Goal: Information Seeking & Learning: Learn about a topic

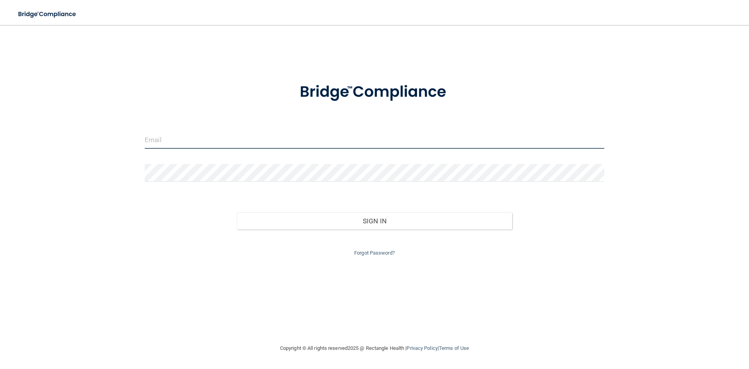
click at [306, 139] on input "email" at bounding box center [375, 140] width 460 height 18
type input "[EMAIL_ADDRESS][DOMAIN_NAME]"
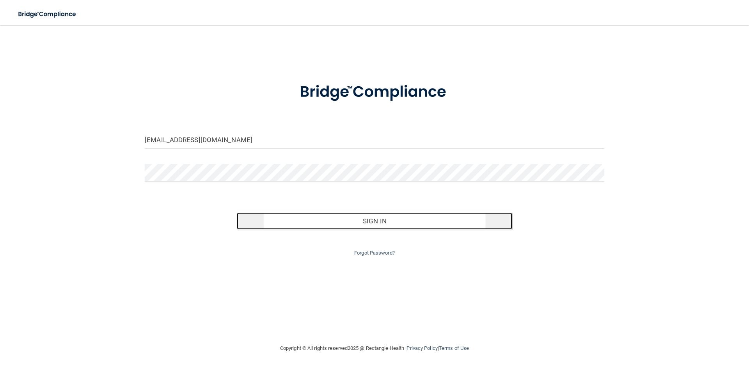
click at [361, 223] on button "Sign In" at bounding box center [375, 220] width 276 height 17
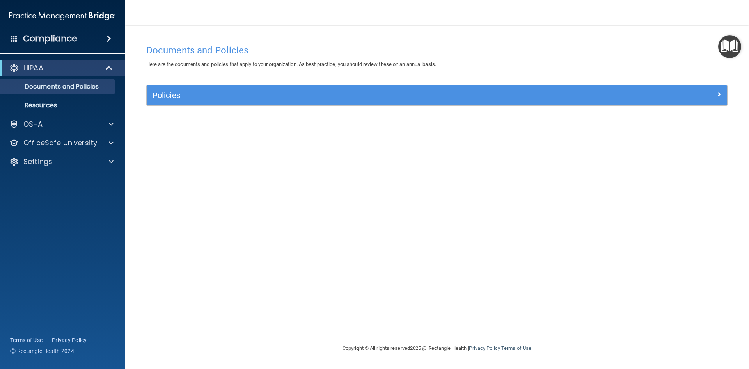
click at [107, 37] on span at bounding box center [109, 38] width 5 height 9
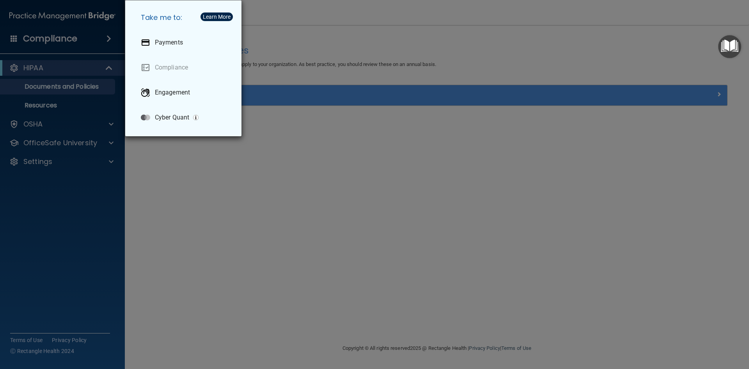
click at [68, 126] on div "Take me to: Payments Compliance Engagement Cyber Quant" at bounding box center [374, 184] width 749 height 369
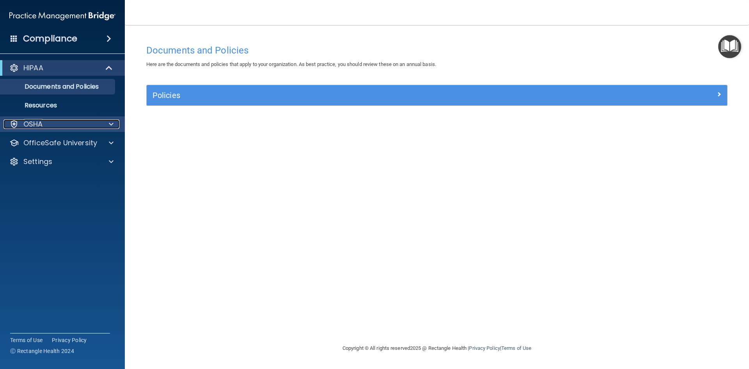
click at [109, 127] on div at bounding box center [110, 123] width 20 height 9
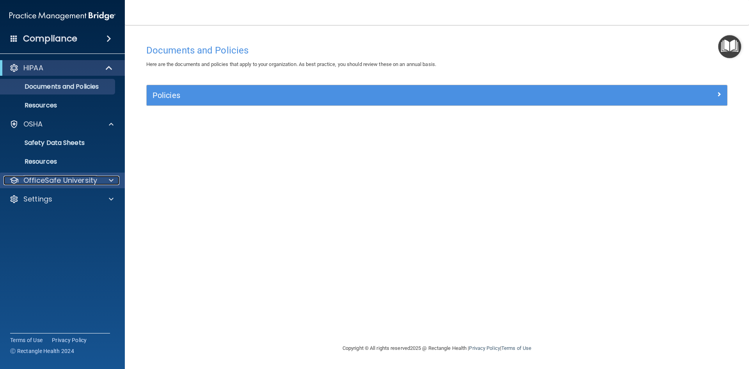
click at [78, 179] on p "OfficeSafe University" at bounding box center [60, 180] width 74 height 9
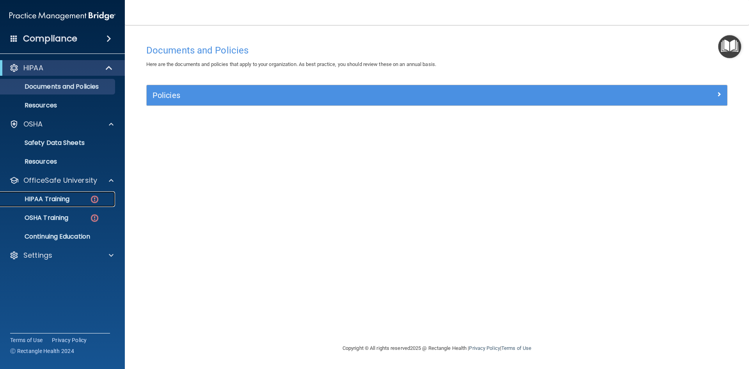
click at [89, 196] on div "HIPAA Training" at bounding box center [58, 199] width 107 height 8
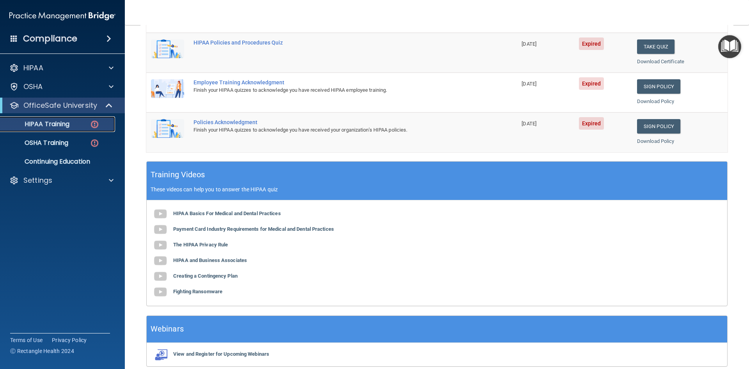
scroll to position [195, 0]
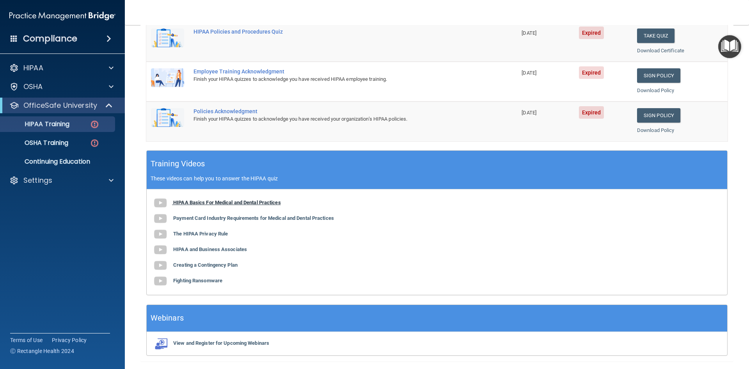
click at [256, 202] on b "HIPAA Basics For Medical and Dental Practices" at bounding box center [227, 202] width 108 height 6
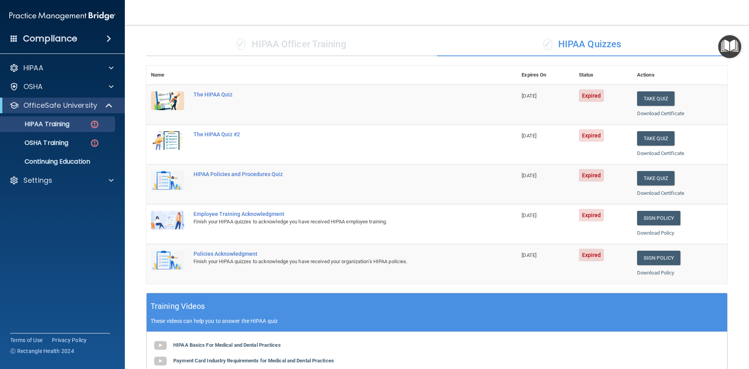
scroll to position [39, 0]
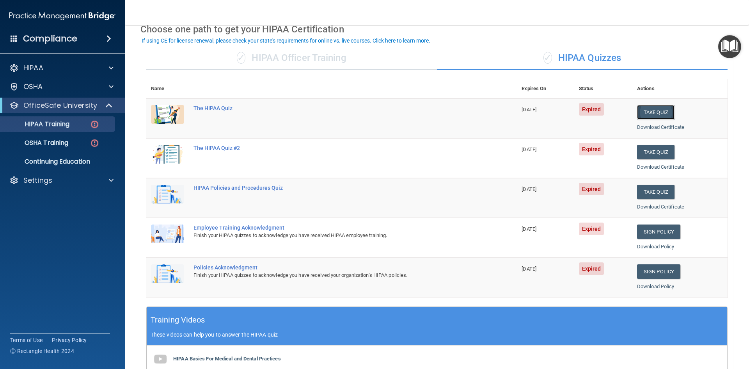
click at [642, 110] on button "Take Quiz" at bounding box center [655, 112] width 37 height 14
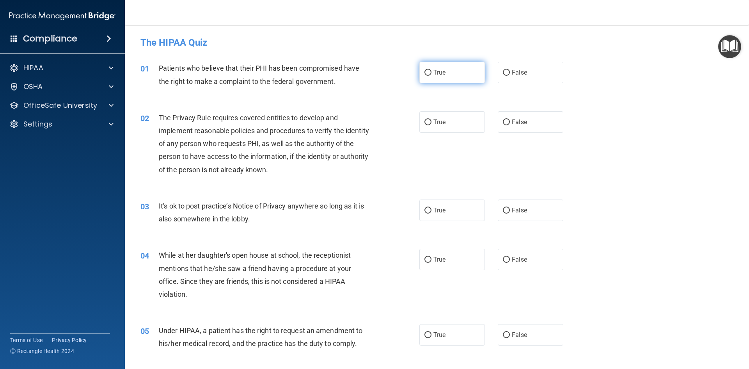
click at [425, 73] on input "True" at bounding box center [428, 73] width 7 height 6
radio input "true"
click at [426, 122] on input "True" at bounding box center [428, 122] width 7 height 6
radio input "true"
click at [434, 210] on span "True" at bounding box center [440, 209] width 12 height 7
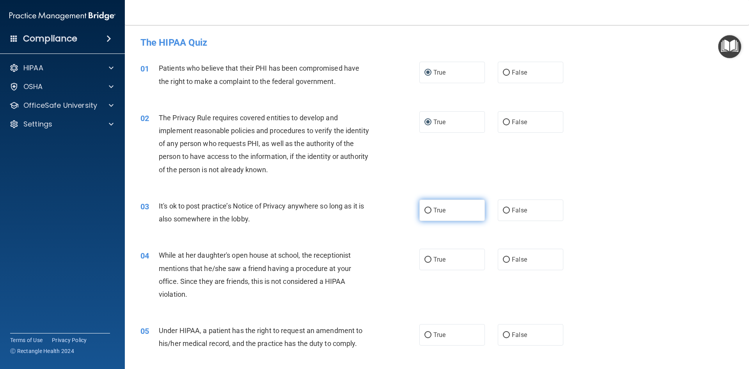
click at [432, 210] on input "True" at bounding box center [428, 211] width 7 height 6
radio input "true"
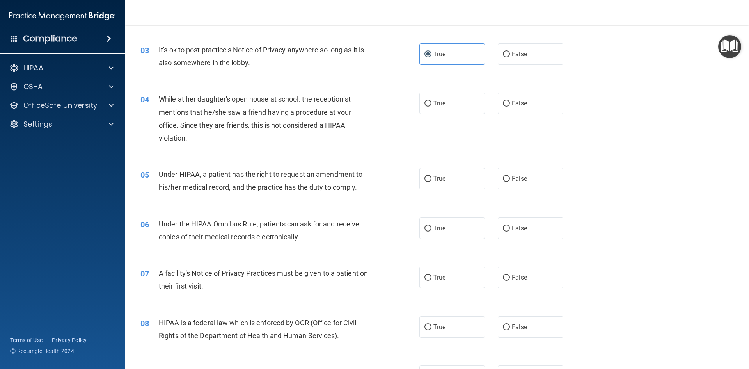
scroll to position [195, 0]
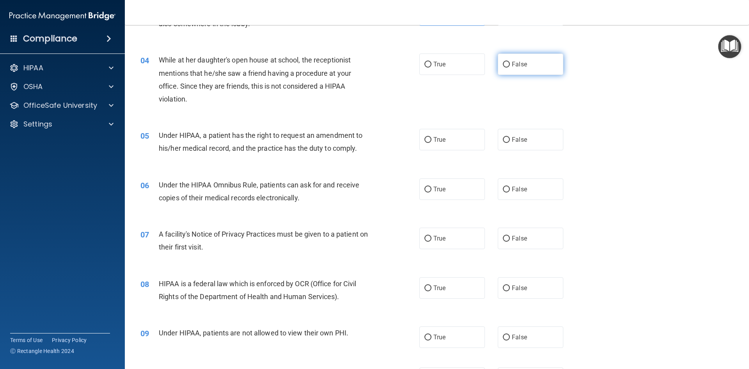
click at [508, 64] on label "False" at bounding box center [531, 63] width 66 height 21
click at [508, 64] on input "False" at bounding box center [506, 65] width 7 height 6
radio input "true"
click at [503, 140] on input "False" at bounding box center [506, 140] width 7 height 6
radio input "true"
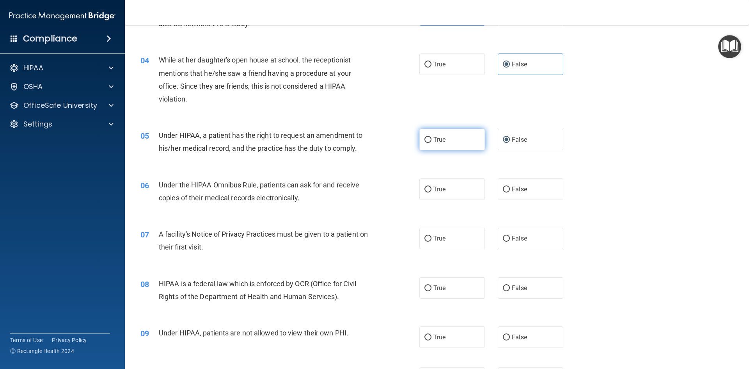
click at [441, 142] on span "True" at bounding box center [440, 139] width 12 height 7
click at [432, 142] on input "True" at bounding box center [428, 140] width 7 height 6
radio input "true"
radio input "false"
click at [443, 188] on label "True" at bounding box center [453, 188] width 66 height 21
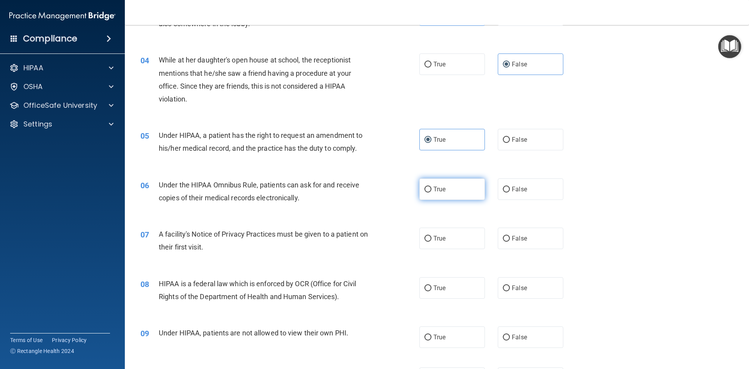
click at [432, 188] on input "True" at bounding box center [428, 190] width 7 height 6
radio input "true"
click at [436, 249] on label "True" at bounding box center [453, 238] width 66 height 21
click at [425, 238] on input "True" at bounding box center [428, 239] width 7 height 6
radio input "true"
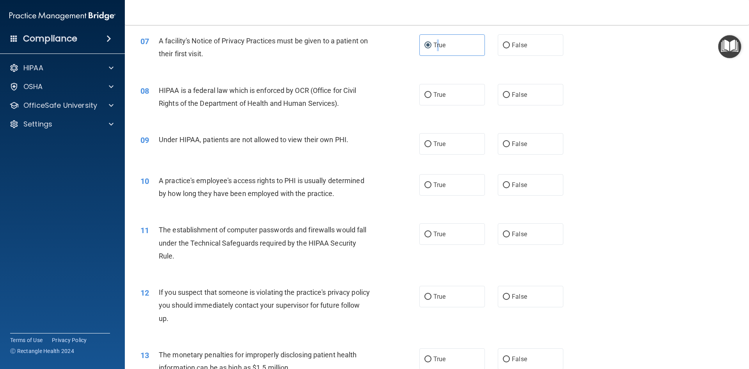
scroll to position [390, 0]
click at [443, 95] on label "True" at bounding box center [453, 92] width 66 height 21
click at [432, 95] on input "True" at bounding box center [428, 94] width 7 height 6
radio input "true"
click at [506, 142] on input "False" at bounding box center [506, 143] width 7 height 6
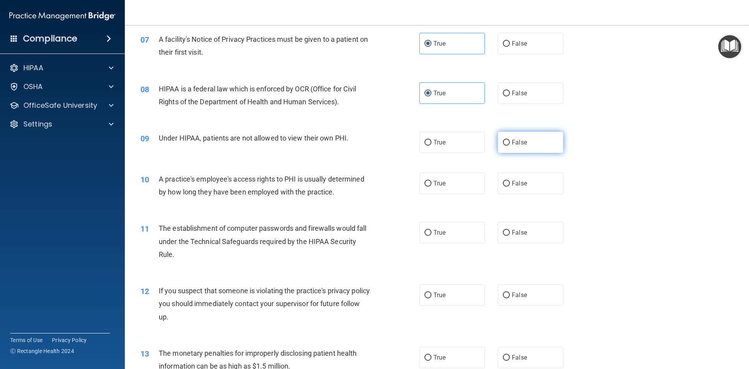
radio input "true"
click at [446, 189] on label "True" at bounding box center [453, 183] width 66 height 21
click at [432, 187] on input "True" at bounding box center [428, 184] width 7 height 6
radio input "true"
click at [538, 184] on label "False" at bounding box center [531, 183] width 66 height 21
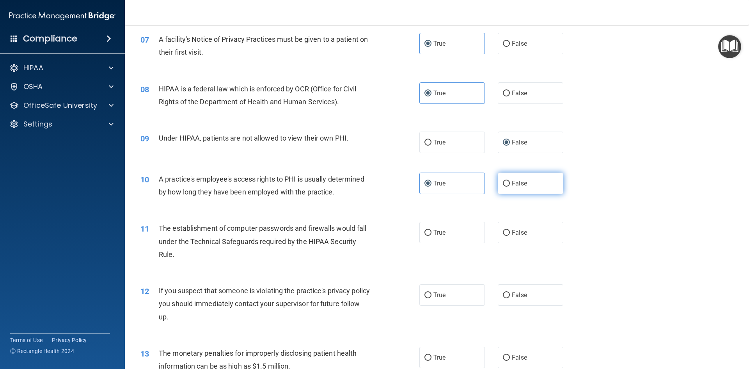
click at [510, 184] on input "False" at bounding box center [506, 184] width 7 height 6
radio input "true"
radio input "false"
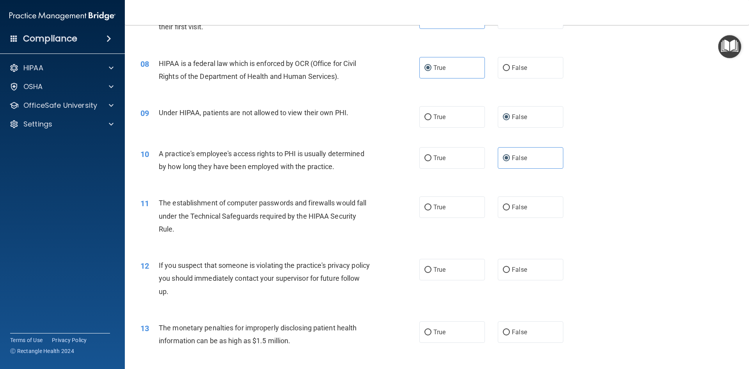
scroll to position [429, 0]
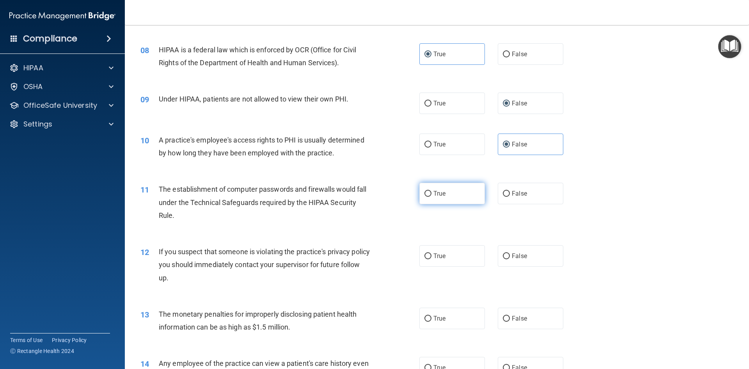
click at [455, 198] on label "True" at bounding box center [453, 193] width 66 height 21
click at [432, 197] on input "True" at bounding box center [428, 194] width 7 height 6
radio input "true"
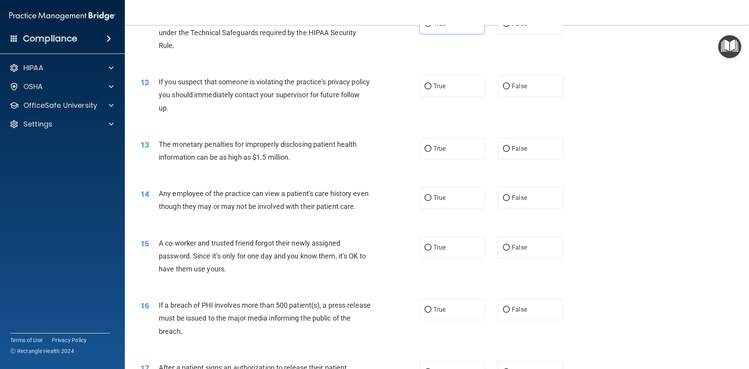
scroll to position [624, 0]
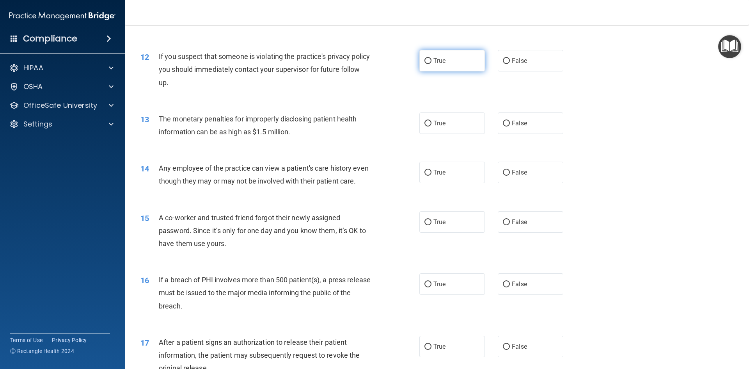
click at [442, 63] on span "True" at bounding box center [440, 60] width 12 height 7
click at [432, 63] on input "True" at bounding box center [428, 61] width 7 height 6
radio input "true"
drag, startPoint x: 443, startPoint y: 128, endPoint x: 436, endPoint y: 125, distance: 7.4
click at [443, 128] on label "True" at bounding box center [453, 122] width 66 height 21
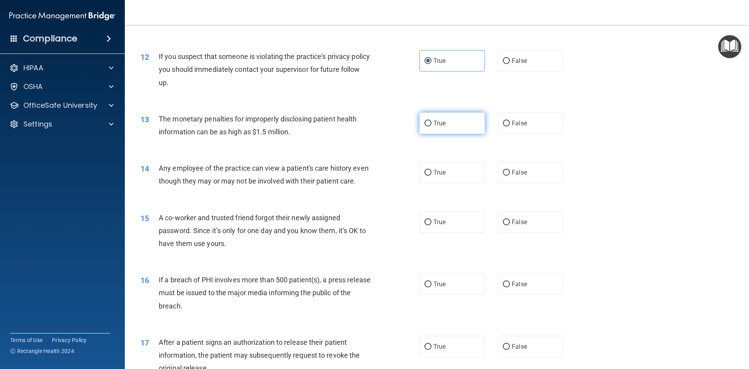
click at [432, 126] on input "True" at bounding box center [428, 124] width 7 height 6
radio input "true"
drag, startPoint x: 503, startPoint y: 171, endPoint x: 508, endPoint y: 157, distance: 14.6
click at [503, 171] on input "False" at bounding box center [506, 173] width 7 height 6
radio input "true"
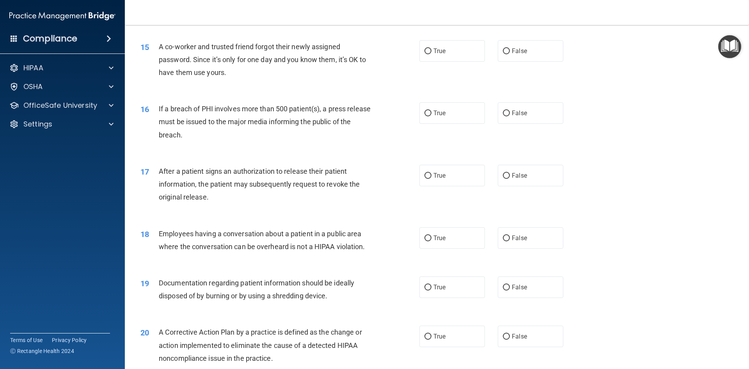
scroll to position [819, 0]
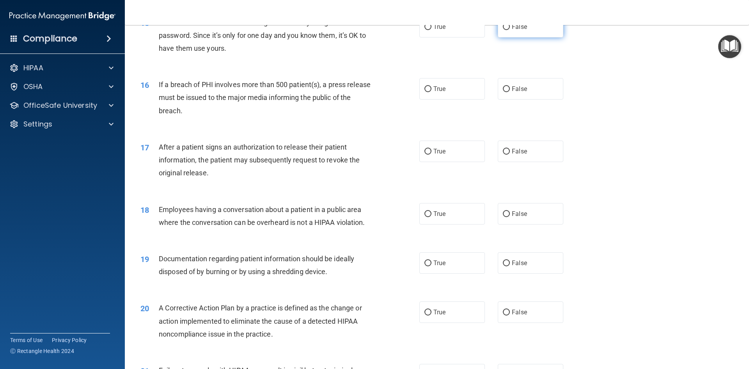
click at [526, 37] on label "False" at bounding box center [531, 26] width 66 height 21
click at [510, 30] on input "False" at bounding box center [506, 27] width 7 height 6
radio input "true"
click at [420, 100] on label "True" at bounding box center [453, 88] width 66 height 21
click at [425, 92] on input "True" at bounding box center [428, 89] width 7 height 6
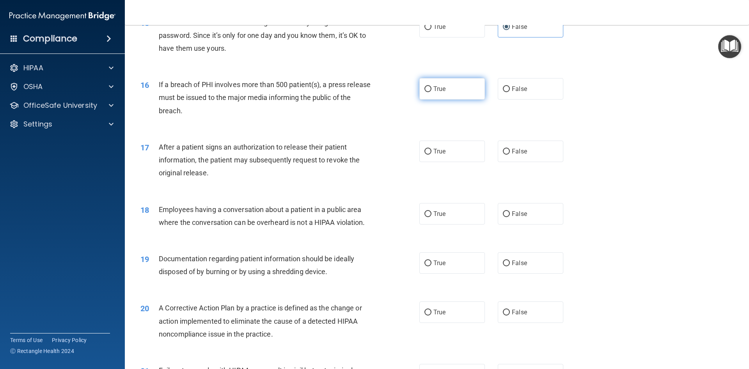
radio input "true"
click at [512, 155] on span "False" at bounding box center [519, 151] width 15 height 7
click at [509, 155] on input "False" at bounding box center [506, 152] width 7 height 6
radio input "true"
click at [513, 217] on span "False" at bounding box center [519, 213] width 15 height 7
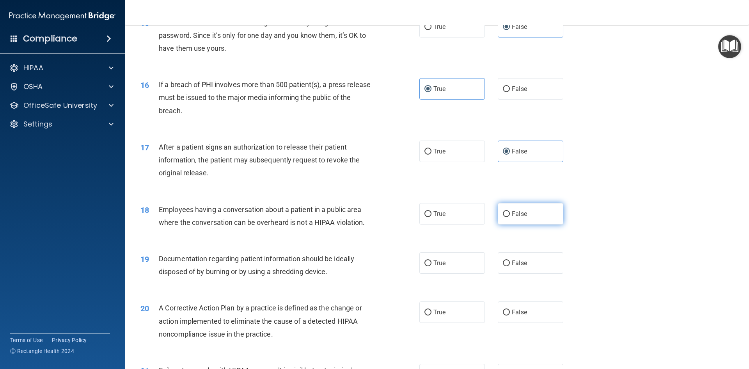
click at [510, 217] on input "False" at bounding box center [506, 214] width 7 height 6
radio input "true"
click at [449, 274] on label "True" at bounding box center [453, 262] width 66 height 21
click at [432, 266] on input "True" at bounding box center [428, 263] width 7 height 6
radio input "true"
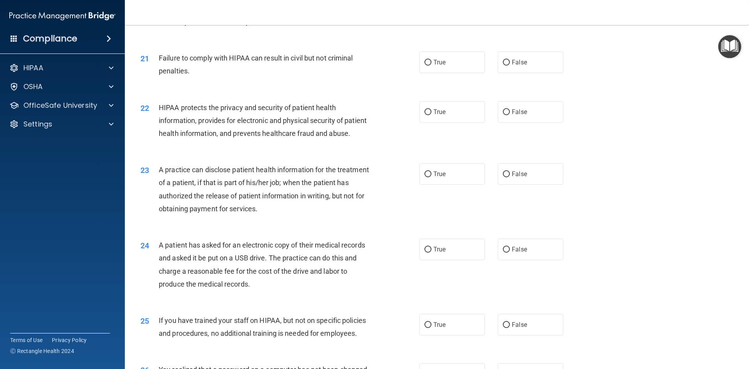
scroll to position [1092, 0]
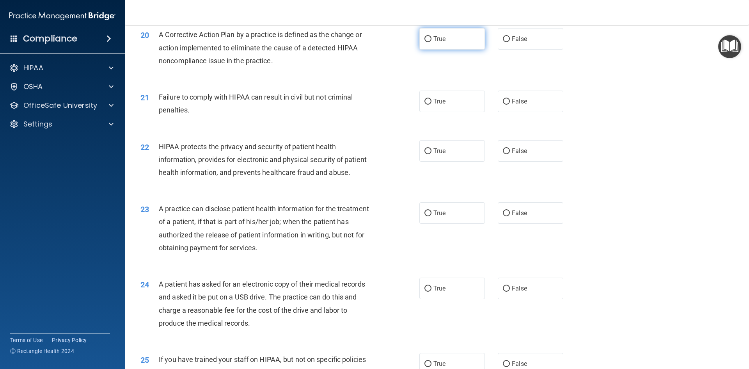
click at [458, 50] on label "True" at bounding box center [453, 38] width 66 height 21
click at [432, 42] on input "True" at bounding box center [428, 39] width 7 height 6
radio input "true"
click at [532, 112] on label "False" at bounding box center [531, 101] width 66 height 21
click at [510, 105] on input "False" at bounding box center [506, 102] width 7 height 6
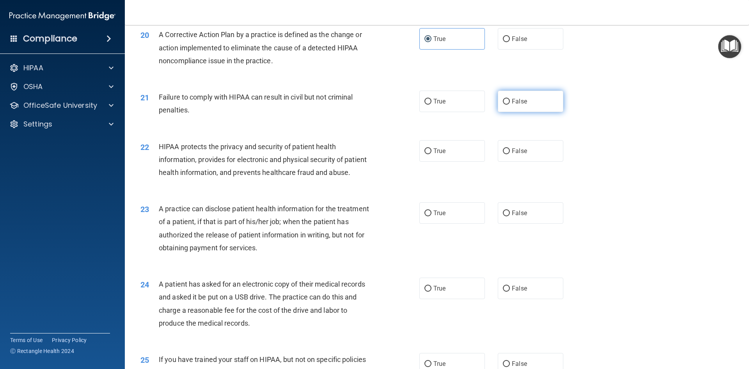
radio input "true"
click at [644, 224] on div "23 A practice can disclose patient health information for the treatment of a pa…" at bounding box center [437, 229] width 605 height 75
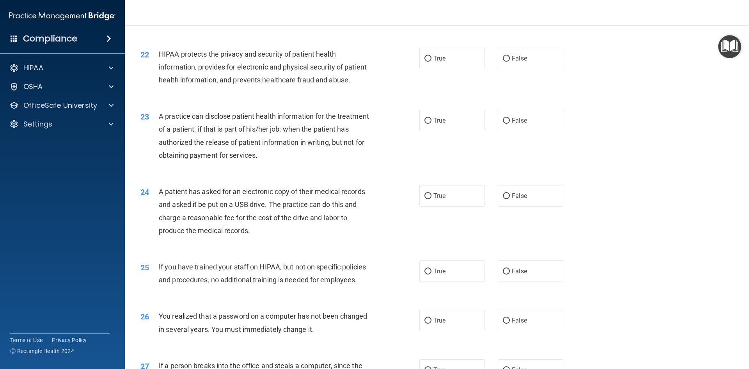
scroll to position [1210, 0]
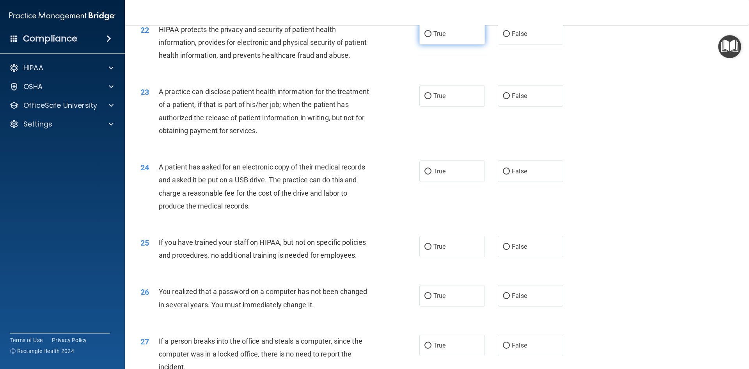
click at [448, 44] on label "True" at bounding box center [453, 33] width 66 height 21
click at [432, 37] on input "True" at bounding box center [428, 34] width 7 height 6
radio input "true"
click at [434, 100] on span "True" at bounding box center [440, 95] width 12 height 7
click at [432, 99] on input "True" at bounding box center [428, 96] width 7 height 6
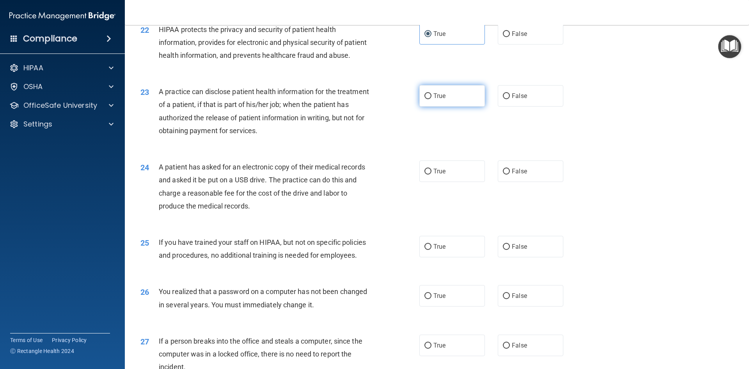
radio input "true"
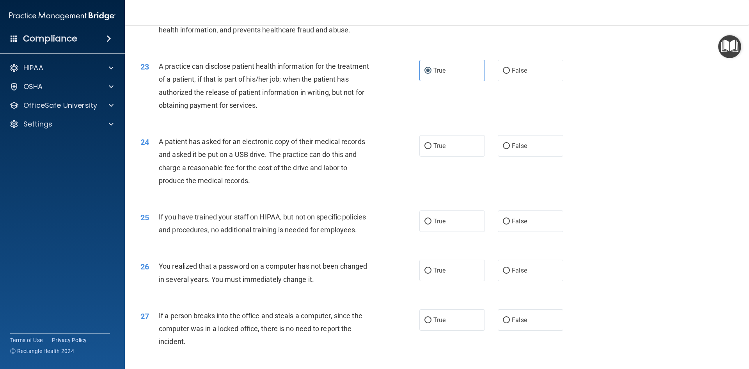
scroll to position [1249, 0]
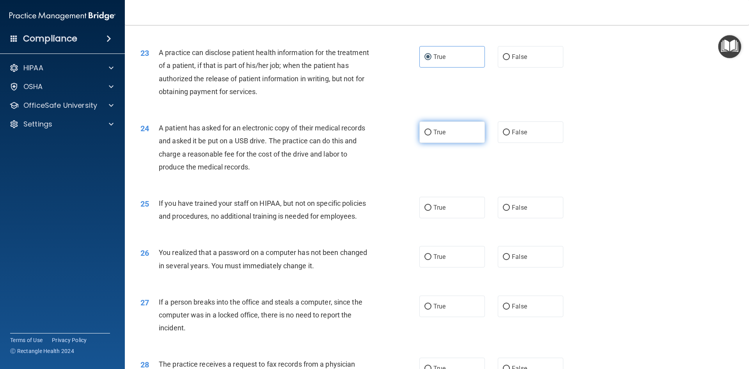
click at [442, 136] on span "True" at bounding box center [440, 131] width 12 height 7
click at [432, 135] on input "True" at bounding box center [428, 133] width 7 height 6
radio input "true"
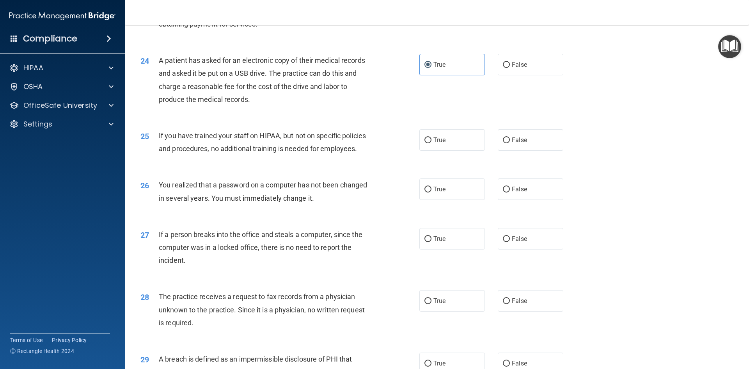
scroll to position [1366, 0]
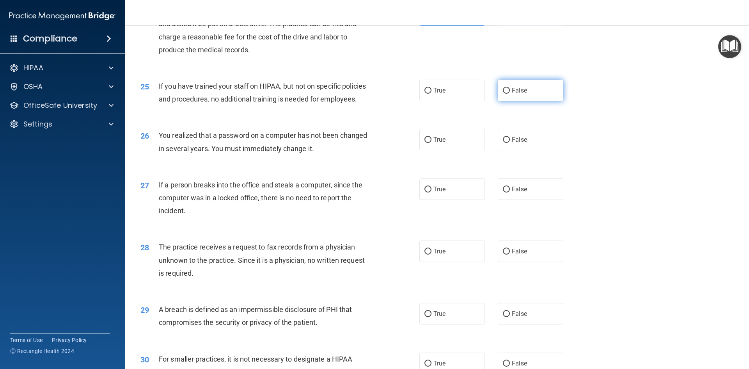
click at [519, 94] on span "False" at bounding box center [519, 90] width 15 height 7
click at [510, 94] on input "False" at bounding box center [506, 91] width 7 height 6
radio input "true"
click at [438, 143] on span "True" at bounding box center [440, 139] width 12 height 7
click at [432, 143] on input "True" at bounding box center [428, 140] width 7 height 6
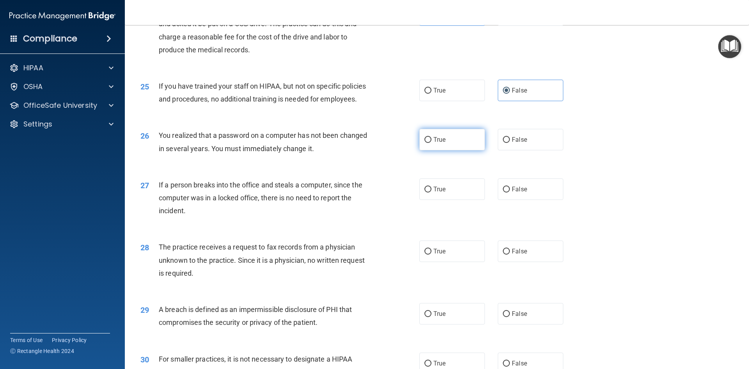
radio input "true"
click at [512, 200] on label "False" at bounding box center [531, 188] width 66 height 21
click at [510, 192] on input "False" at bounding box center [506, 190] width 7 height 6
radio input "true"
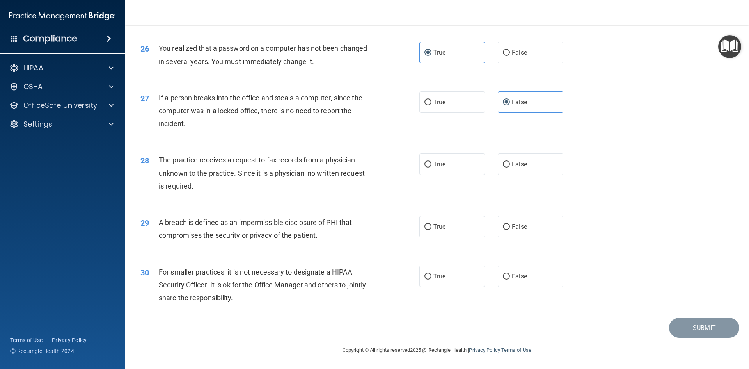
scroll to position [1491, 0]
click at [534, 163] on label "False" at bounding box center [531, 163] width 66 height 21
click at [510, 163] on input "False" at bounding box center [506, 165] width 7 height 6
radio input "true"
click at [471, 229] on label "True" at bounding box center [453, 226] width 66 height 21
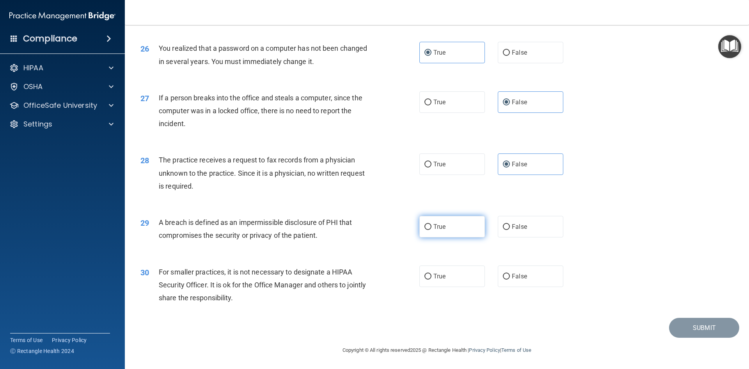
click at [432, 229] on input "True" at bounding box center [428, 227] width 7 height 6
radio input "true"
click at [535, 273] on label "False" at bounding box center [531, 275] width 66 height 21
click at [510, 274] on input "False" at bounding box center [506, 277] width 7 height 6
radio input "true"
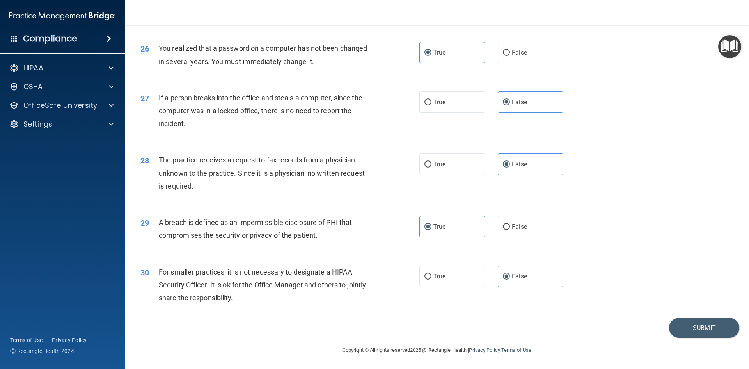
click at [634, 149] on div "28 The practice receives a request to fax records from a physician unknown to t…" at bounding box center [437, 175] width 605 height 62
click at [704, 320] on button "Submit" at bounding box center [704, 328] width 70 height 20
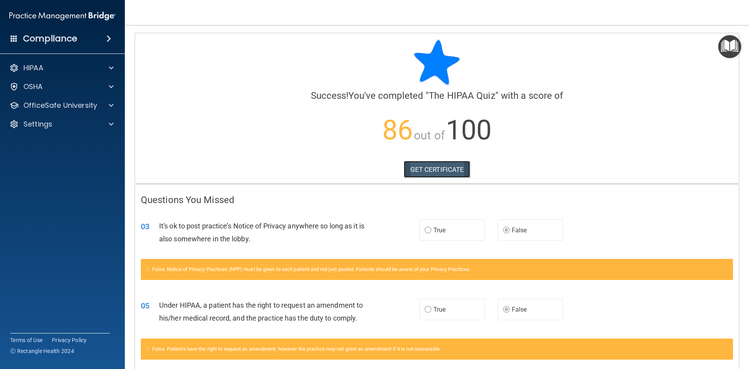
click at [445, 173] on link "GET CERTIFICATE" at bounding box center [437, 169] width 67 height 17
click at [113, 68] on span at bounding box center [111, 67] width 5 height 9
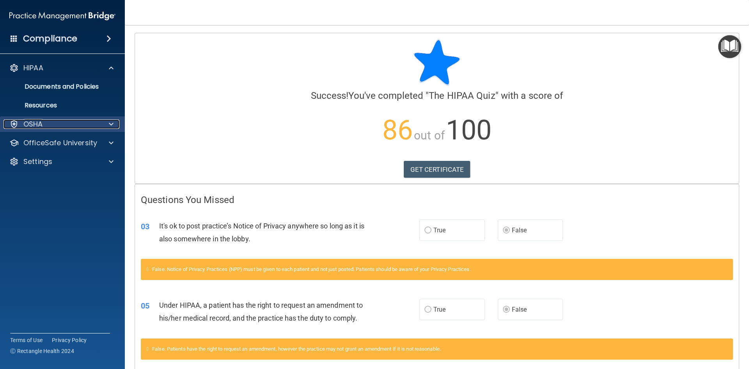
click at [104, 125] on div at bounding box center [110, 123] width 20 height 9
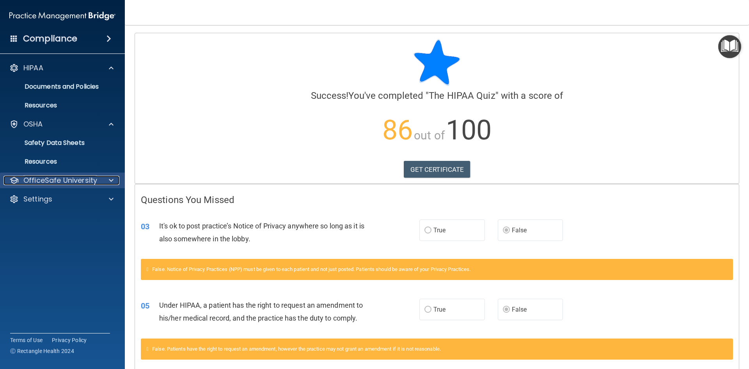
click at [108, 178] on div at bounding box center [110, 180] width 20 height 9
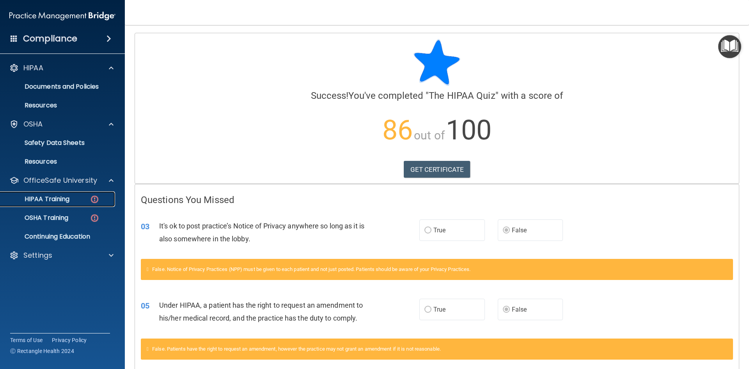
click at [71, 197] on div "HIPAA Training" at bounding box center [58, 199] width 107 height 8
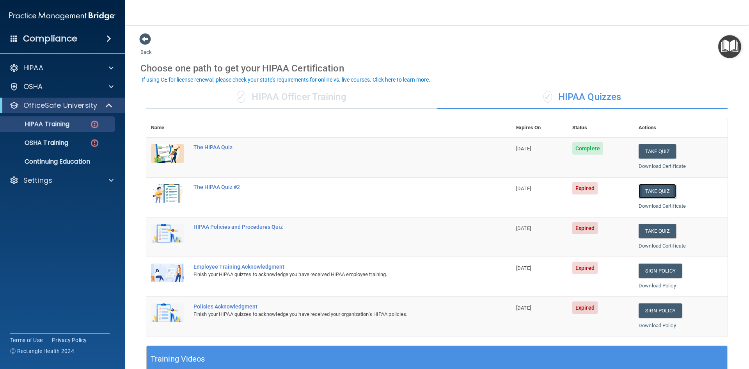
click at [648, 190] on button "Take Quiz" at bounding box center [657, 191] width 37 height 14
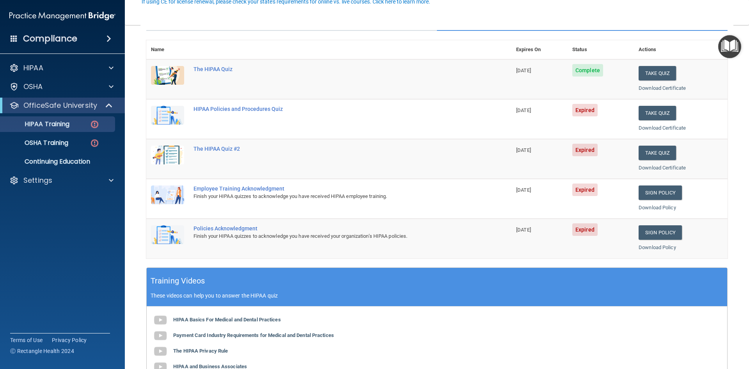
scroll to position [39, 0]
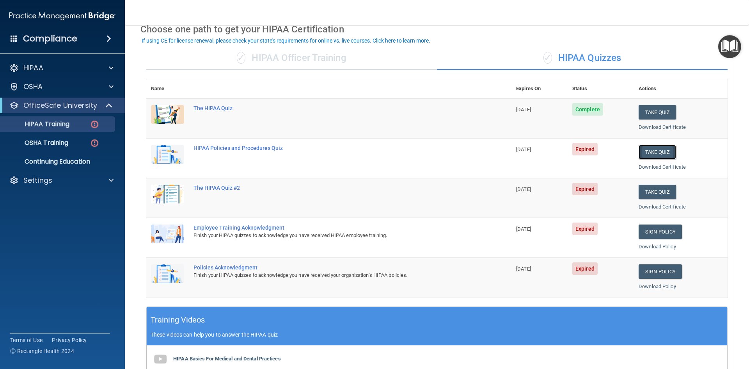
click at [644, 156] on button "Take Quiz" at bounding box center [657, 152] width 37 height 14
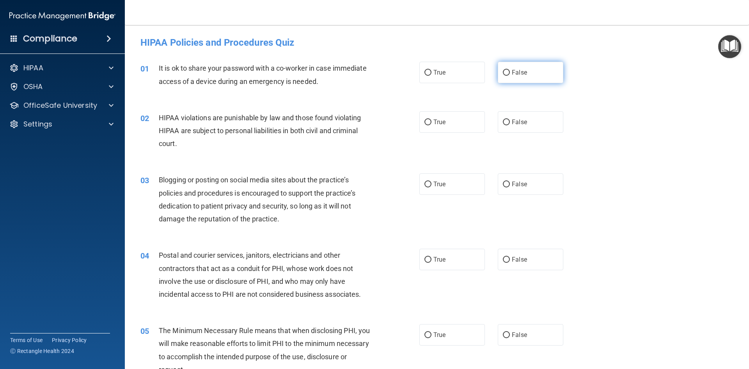
drag, startPoint x: 528, startPoint y: 79, endPoint x: 521, endPoint y: 80, distance: 7.4
click at [527, 80] on label "False" at bounding box center [531, 72] width 66 height 21
click at [510, 76] on input "False" at bounding box center [506, 73] width 7 height 6
radio input "true"
click at [434, 121] on span "True" at bounding box center [440, 121] width 12 height 7
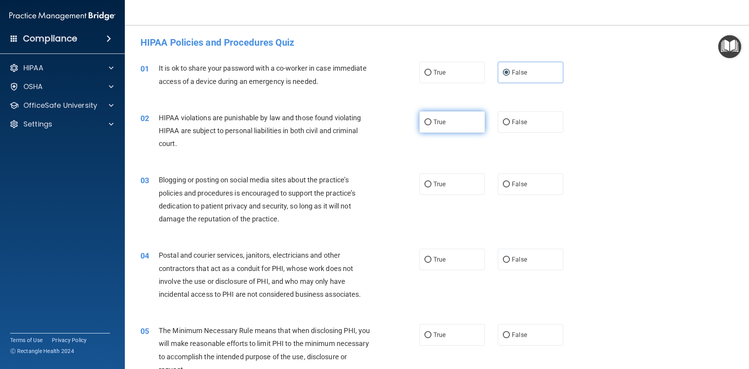
click at [432, 121] on input "True" at bounding box center [428, 122] width 7 height 6
radio input "true"
click at [438, 180] on span "True" at bounding box center [440, 183] width 12 height 7
click at [432, 181] on input "True" at bounding box center [428, 184] width 7 height 6
radio input "true"
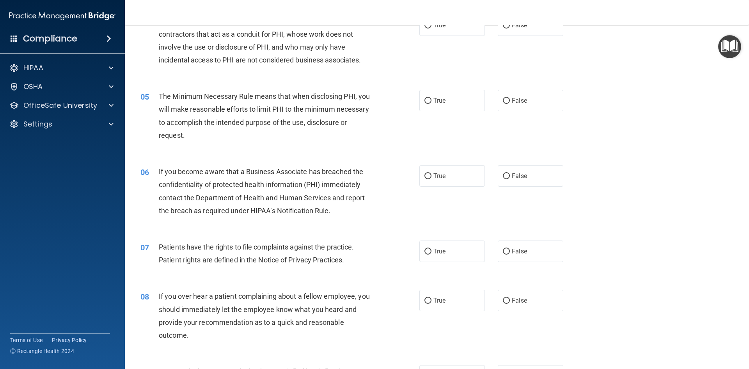
scroll to position [195, 0]
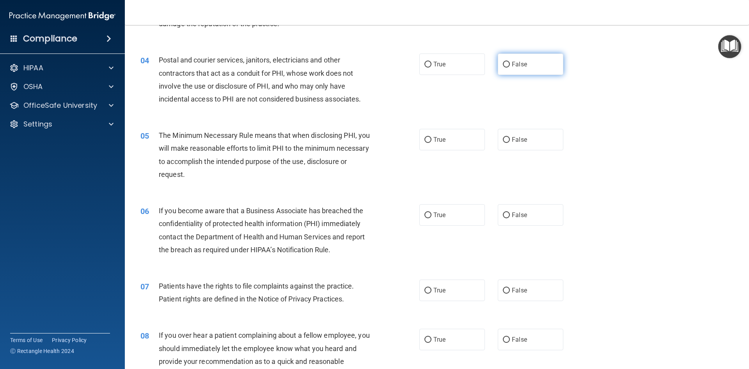
click at [518, 67] on span "False" at bounding box center [519, 63] width 15 height 7
click at [510, 67] on input "False" at bounding box center [506, 65] width 7 height 6
radio input "true"
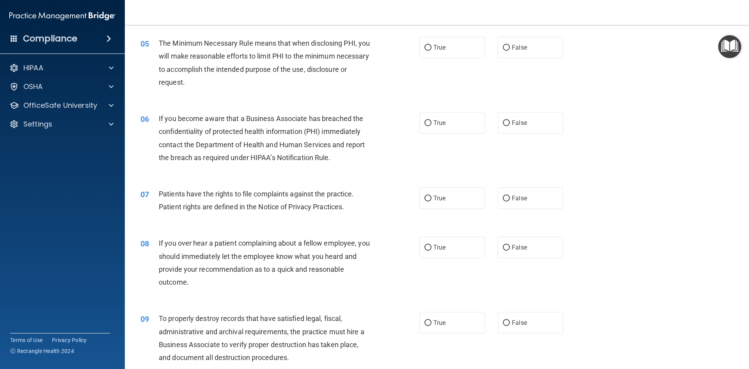
scroll to position [273, 0]
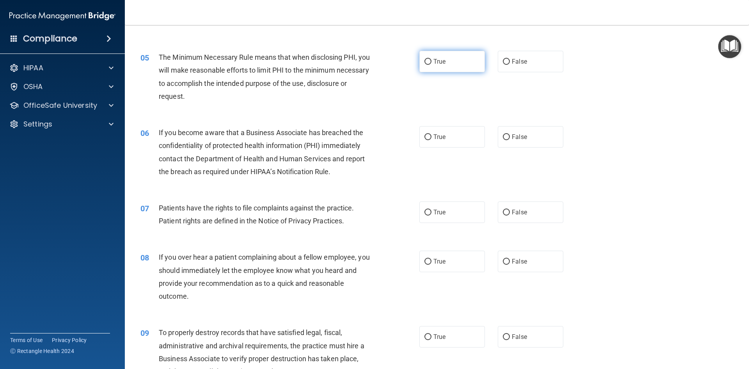
click at [455, 64] on label "True" at bounding box center [453, 61] width 66 height 21
click at [432, 64] on input "True" at bounding box center [428, 62] width 7 height 6
radio input "true"
click at [434, 138] on span "True" at bounding box center [440, 136] width 12 height 7
click at [432, 138] on input "True" at bounding box center [428, 137] width 7 height 6
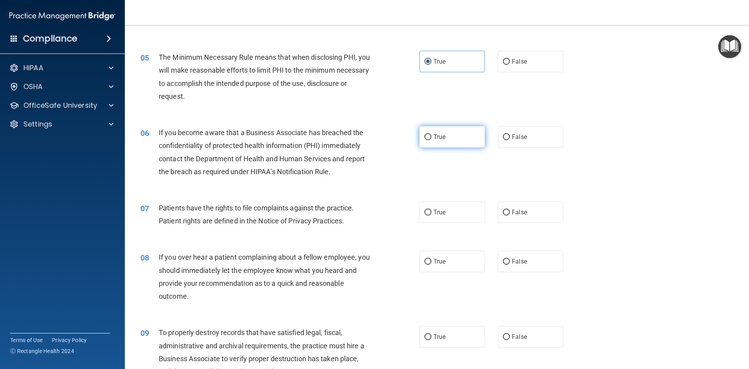
radio input "true"
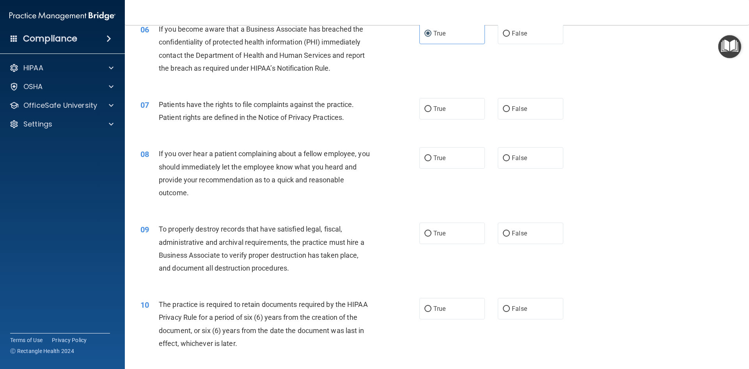
scroll to position [390, 0]
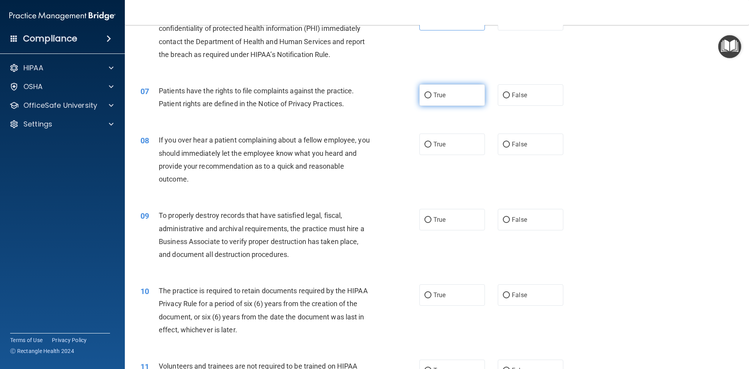
click at [464, 92] on label "True" at bounding box center [453, 94] width 66 height 21
click at [432, 92] on input "True" at bounding box center [428, 95] width 7 height 6
radio input "true"
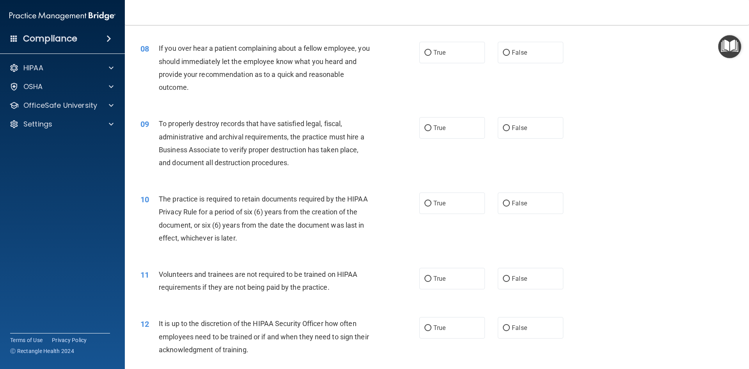
scroll to position [468, 0]
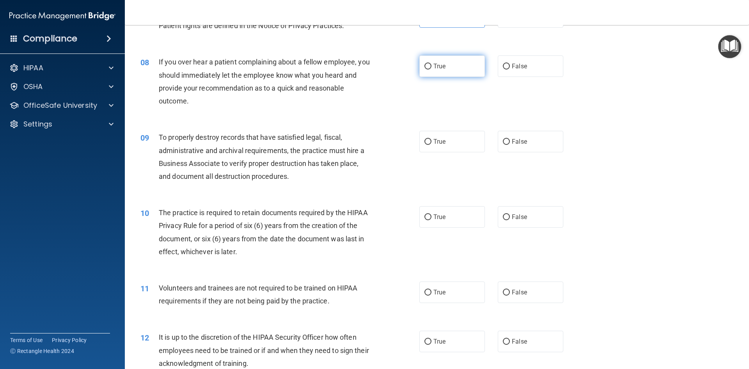
click at [436, 70] on label "True" at bounding box center [453, 65] width 66 height 21
click at [432, 69] on input "True" at bounding box center [428, 67] width 7 height 6
radio input "true"
drag, startPoint x: 543, startPoint y: 141, endPoint x: 527, endPoint y: 133, distance: 18.0
click at [543, 142] on label "False" at bounding box center [531, 141] width 66 height 21
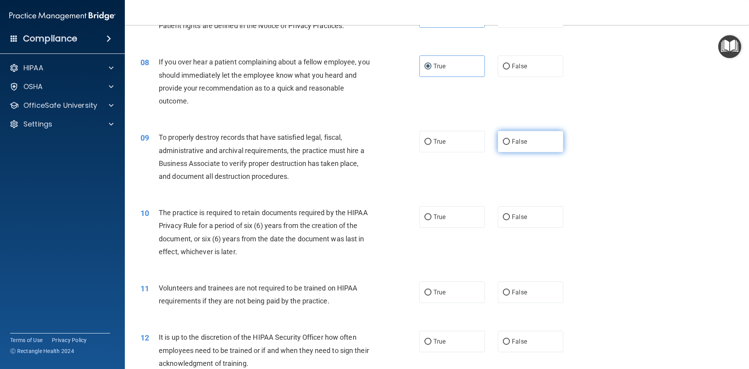
click at [510, 142] on input "False" at bounding box center [506, 142] width 7 height 6
radio input "true"
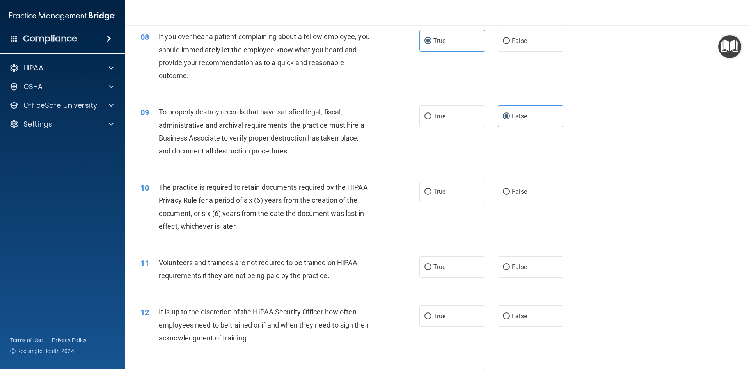
scroll to position [507, 0]
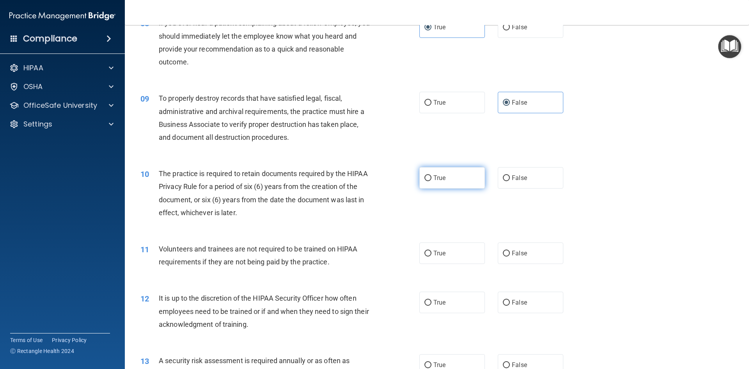
click at [448, 179] on label "True" at bounding box center [453, 177] width 66 height 21
click at [432, 179] on input "True" at bounding box center [428, 178] width 7 height 6
radio input "true"
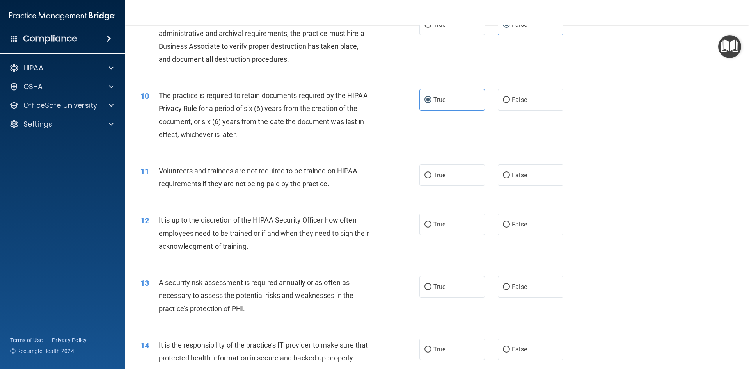
scroll to position [624, 0]
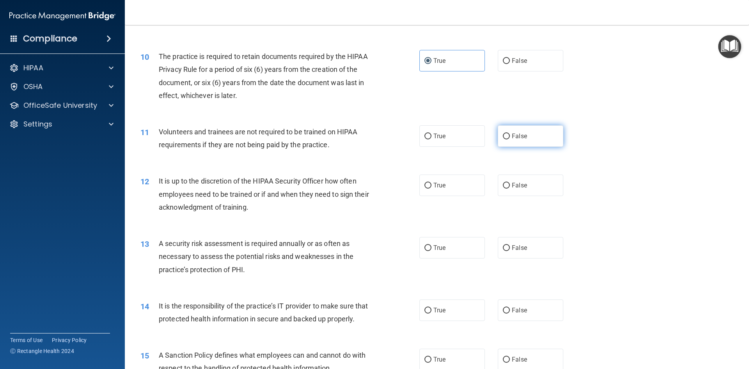
click at [529, 137] on label "False" at bounding box center [531, 135] width 66 height 21
click at [510, 137] on input "False" at bounding box center [506, 136] width 7 height 6
radio input "true"
click at [452, 194] on label "True" at bounding box center [453, 184] width 66 height 21
click at [432, 189] on input "True" at bounding box center [428, 186] width 7 height 6
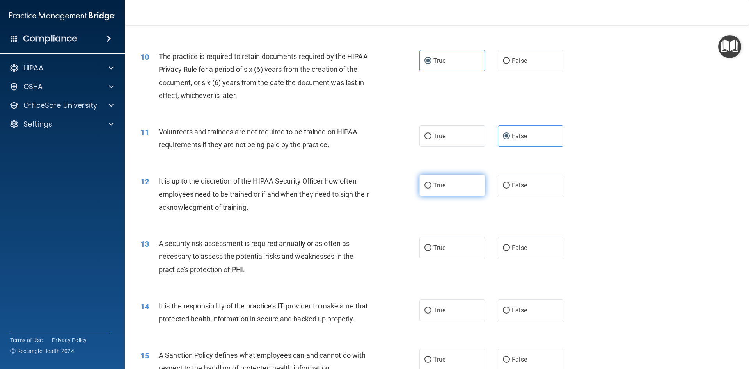
radio input "true"
click at [526, 183] on label "False" at bounding box center [531, 184] width 66 height 21
click at [510, 183] on input "False" at bounding box center [506, 186] width 7 height 6
radio input "true"
radio input "false"
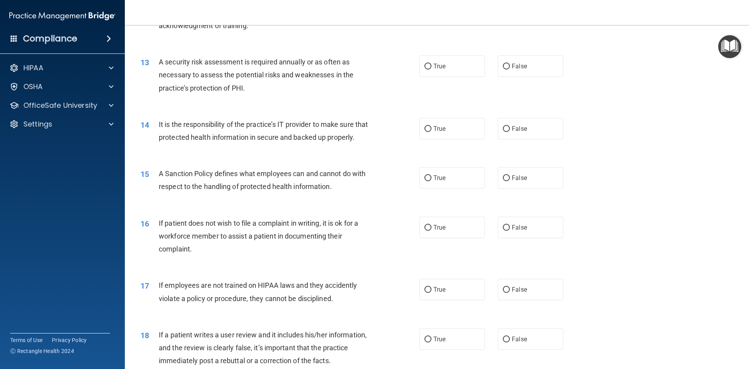
scroll to position [820, 0]
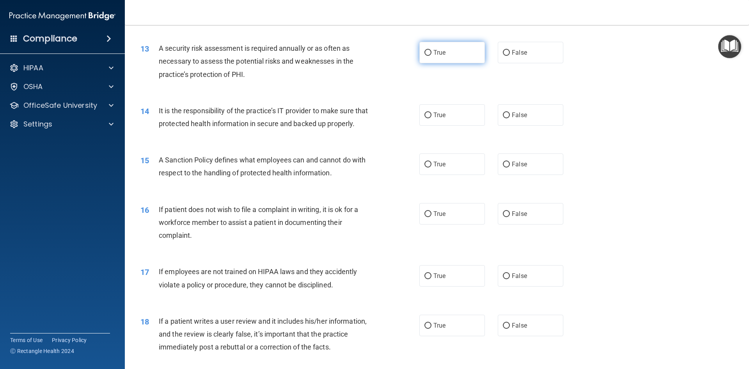
click at [466, 56] on label "True" at bounding box center [453, 52] width 66 height 21
click at [432, 56] on input "True" at bounding box center [428, 53] width 7 height 6
radio input "true"
click at [446, 111] on label "True" at bounding box center [453, 114] width 66 height 21
click at [432, 112] on input "True" at bounding box center [428, 115] width 7 height 6
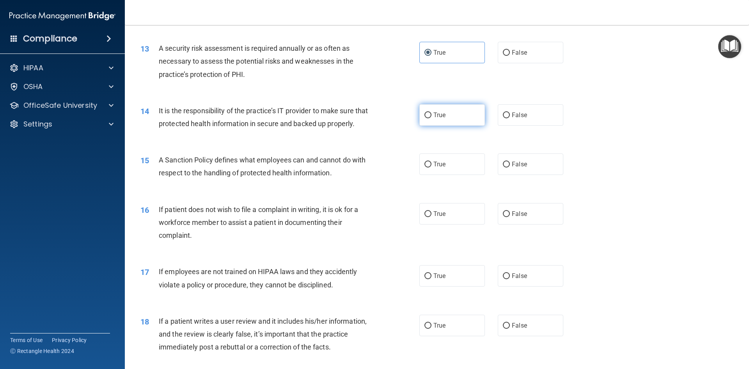
radio input "true"
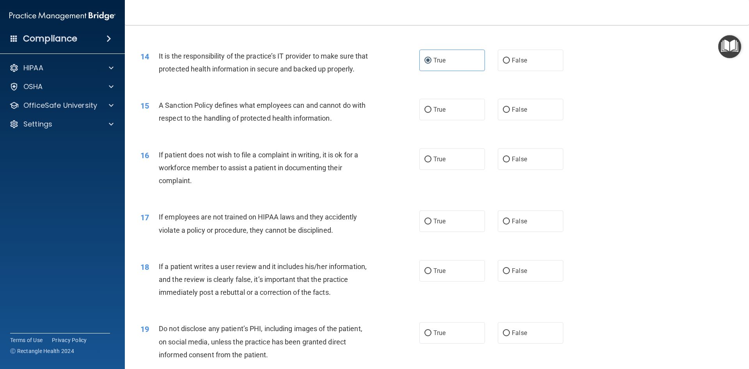
scroll to position [898, 0]
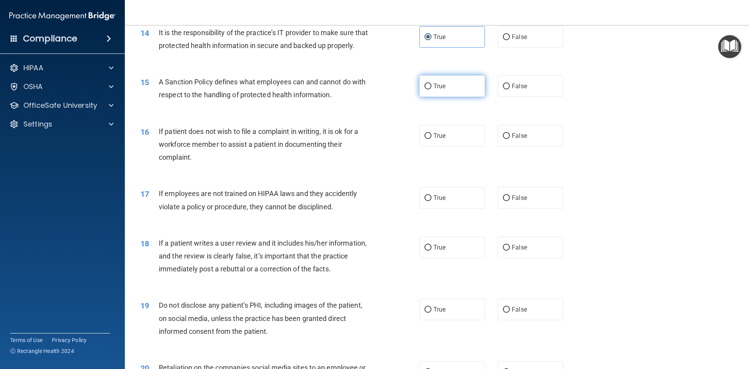
click at [443, 97] on label "True" at bounding box center [453, 85] width 66 height 21
click at [432, 89] on input "True" at bounding box center [428, 87] width 7 height 6
radio input "true"
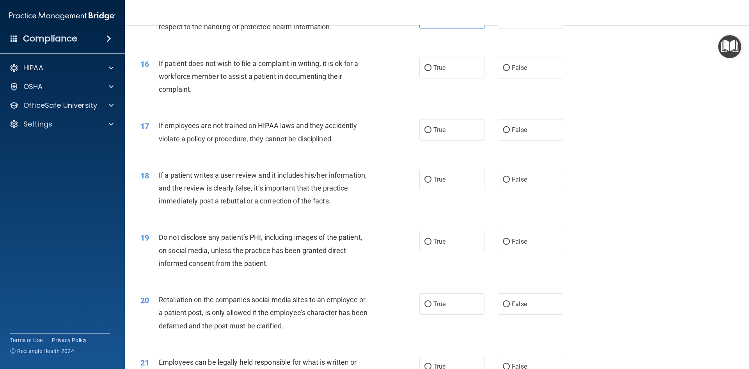
scroll to position [976, 0]
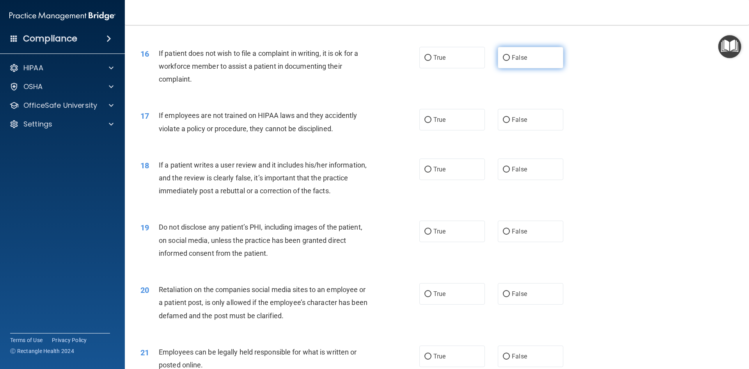
click at [545, 68] on label "False" at bounding box center [531, 57] width 66 height 21
click at [510, 61] on input "False" at bounding box center [506, 58] width 7 height 6
radio input "true"
click at [529, 130] on label "False" at bounding box center [531, 119] width 66 height 21
click at [510, 123] on input "False" at bounding box center [506, 120] width 7 height 6
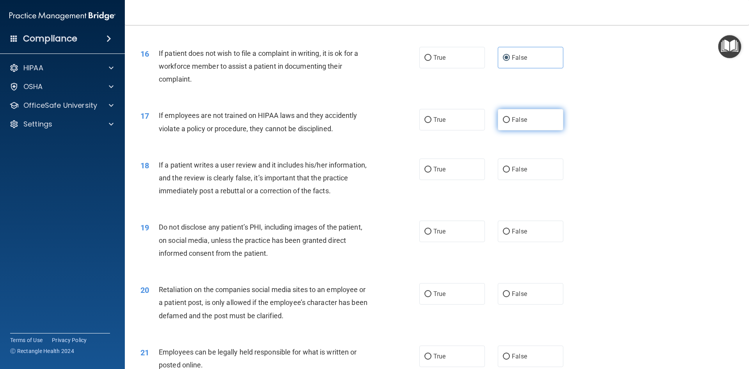
radio input "true"
click at [522, 177] on label "False" at bounding box center [531, 168] width 66 height 21
click at [510, 173] on input "False" at bounding box center [506, 170] width 7 height 6
radio input "true"
click at [456, 242] on label "True" at bounding box center [453, 231] width 66 height 21
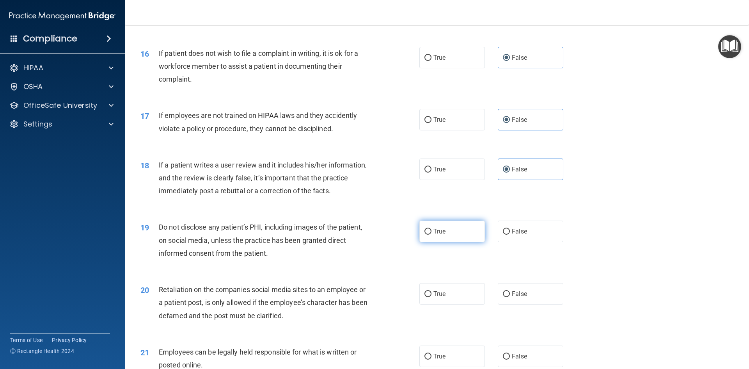
click at [432, 235] on input "True" at bounding box center [428, 232] width 7 height 6
radio input "true"
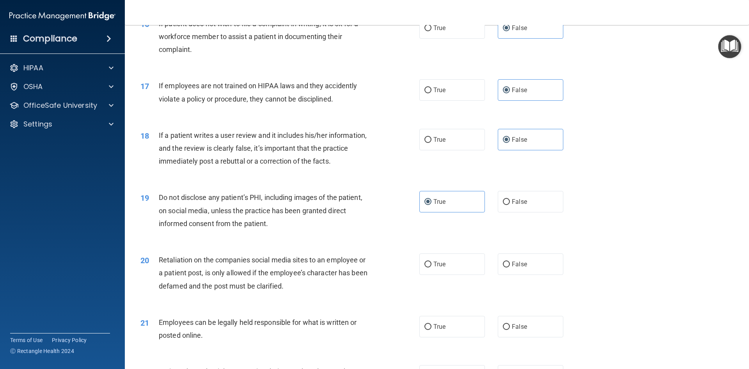
scroll to position [1171, 0]
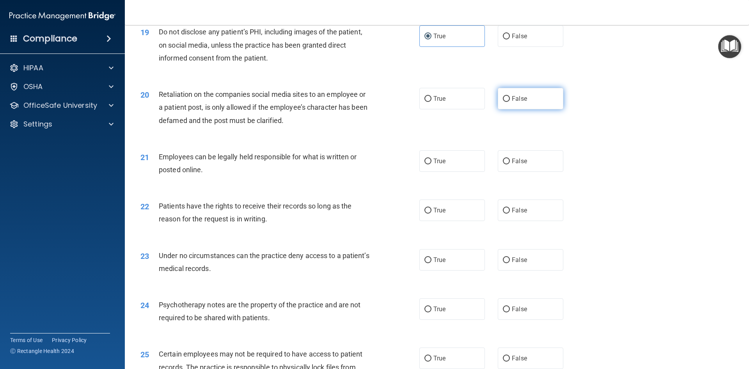
click at [540, 109] on label "False" at bounding box center [531, 98] width 66 height 21
click at [510, 102] on input "False" at bounding box center [506, 99] width 7 height 6
radio input "true"
click at [451, 172] on label "True" at bounding box center [453, 160] width 66 height 21
click at [432, 164] on input "True" at bounding box center [428, 161] width 7 height 6
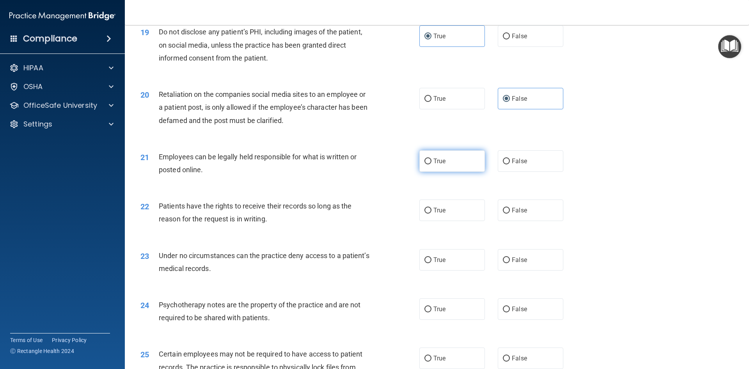
radio input "true"
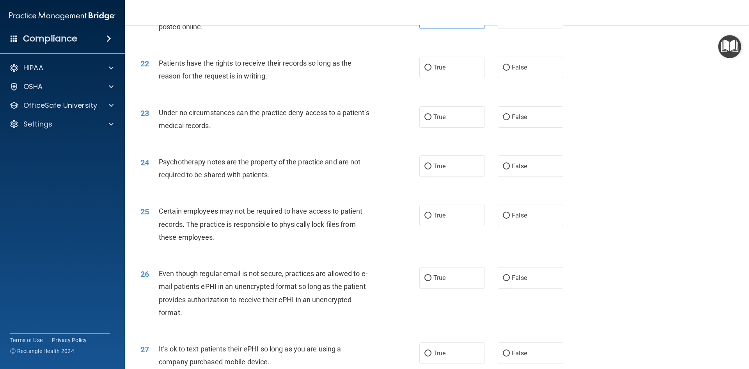
scroll to position [1327, 0]
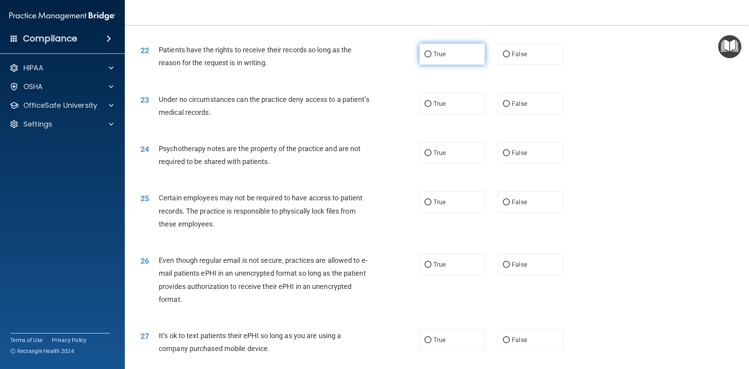
click at [455, 65] on label "True" at bounding box center [453, 53] width 66 height 21
click at [432, 57] on input "True" at bounding box center [428, 55] width 7 height 6
radio input "true"
click at [454, 114] on label "True" at bounding box center [453, 103] width 66 height 21
click at [432, 107] on input "True" at bounding box center [428, 104] width 7 height 6
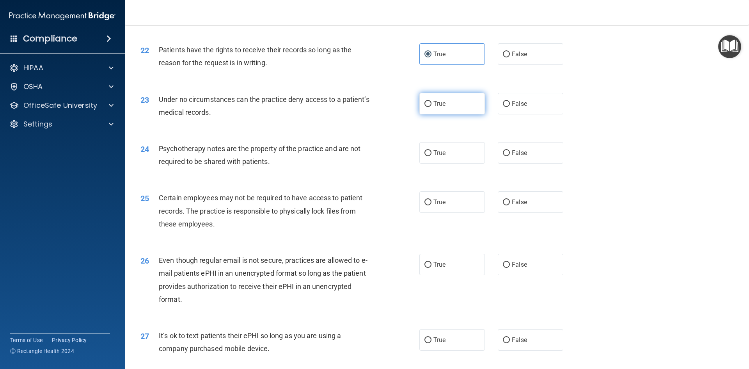
radio input "true"
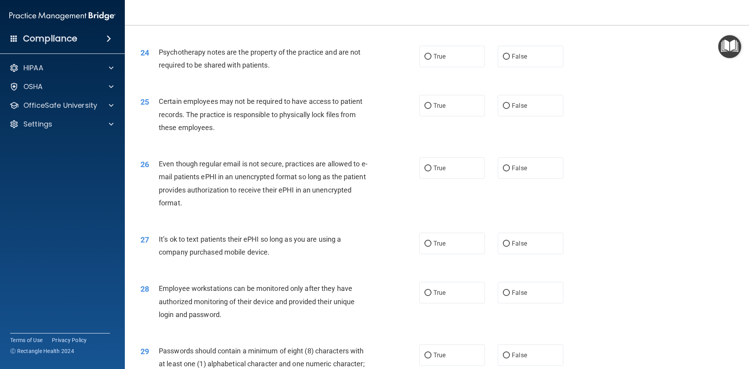
scroll to position [1444, 0]
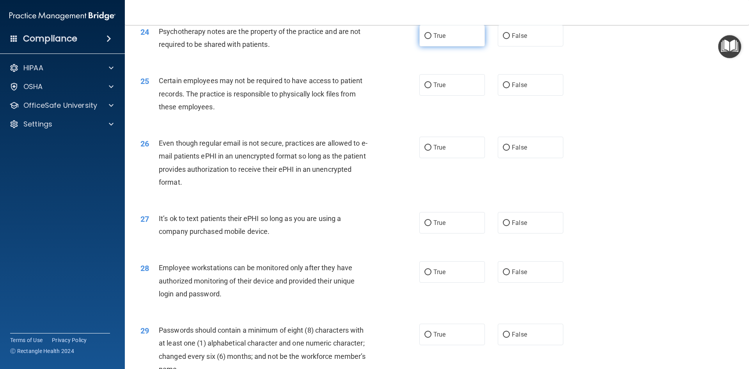
click at [455, 46] on label "True" at bounding box center [453, 35] width 66 height 21
click at [432, 39] on input "True" at bounding box center [428, 36] width 7 height 6
radio input "true"
click at [448, 94] on label "True" at bounding box center [453, 84] width 66 height 21
click at [432, 88] on input "True" at bounding box center [428, 85] width 7 height 6
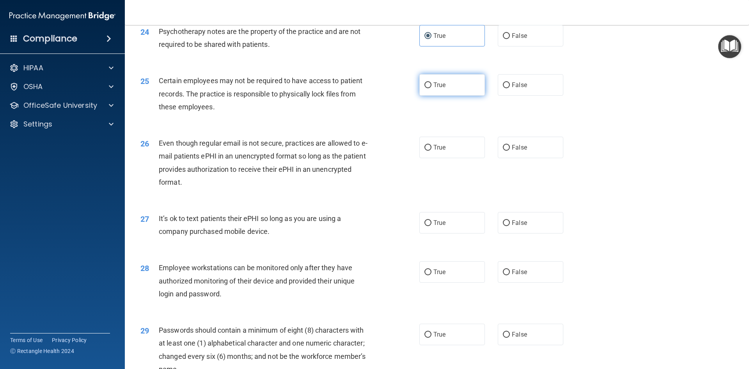
radio input "true"
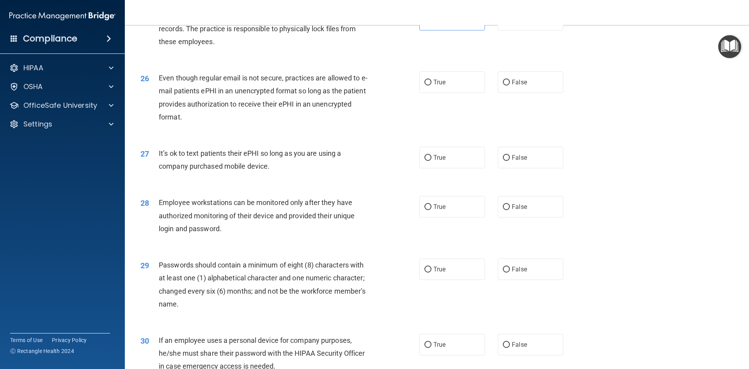
scroll to position [1522, 0]
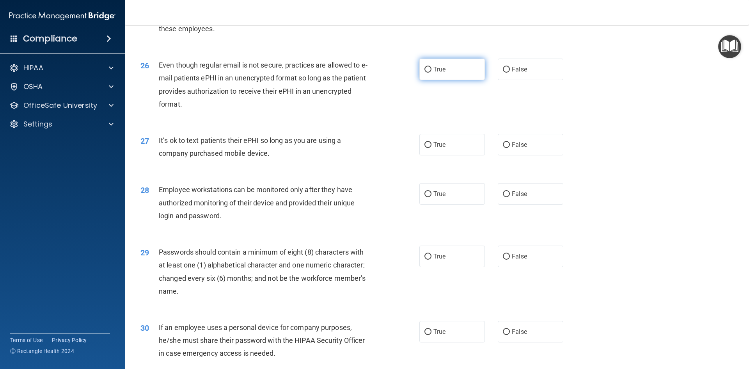
click at [444, 80] on label "True" at bounding box center [453, 69] width 66 height 21
click at [432, 73] on input "True" at bounding box center [428, 70] width 7 height 6
radio input "true"
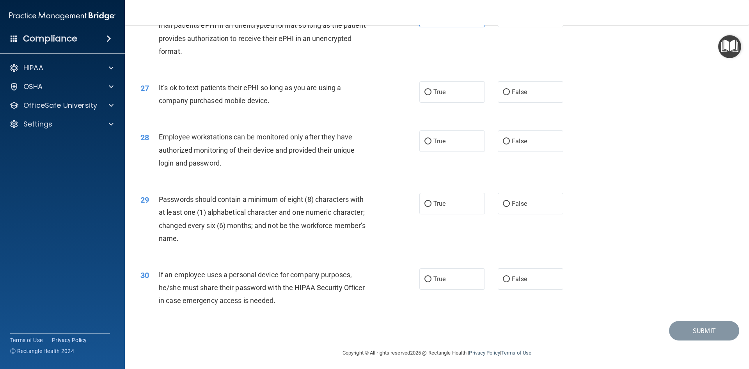
scroll to position [1590, 0]
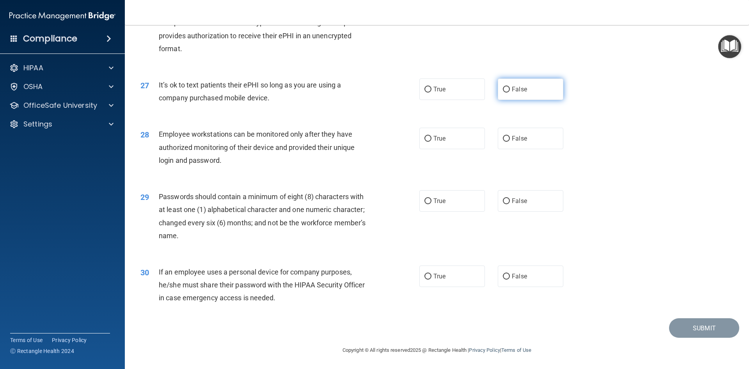
click at [522, 93] on label "False" at bounding box center [531, 88] width 66 height 21
click at [510, 92] on input "False" at bounding box center [506, 90] width 7 height 6
radio input "true"
click at [460, 141] on label "True" at bounding box center [453, 138] width 66 height 21
click at [432, 141] on input "True" at bounding box center [428, 139] width 7 height 6
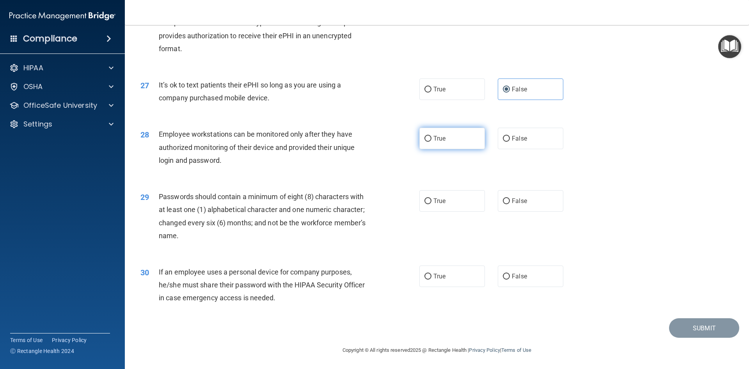
radio input "true"
click at [455, 198] on label "True" at bounding box center [453, 200] width 66 height 21
click at [432, 198] on input "True" at bounding box center [428, 201] width 7 height 6
radio input "true"
click at [437, 281] on label "True" at bounding box center [453, 275] width 66 height 21
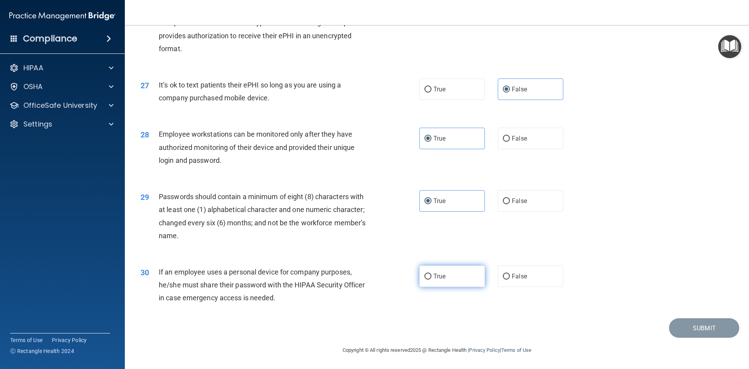
click at [432, 279] on input "True" at bounding box center [428, 277] width 7 height 6
radio input "true"
click at [699, 326] on button "Submit" at bounding box center [704, 328] width 70 height 20
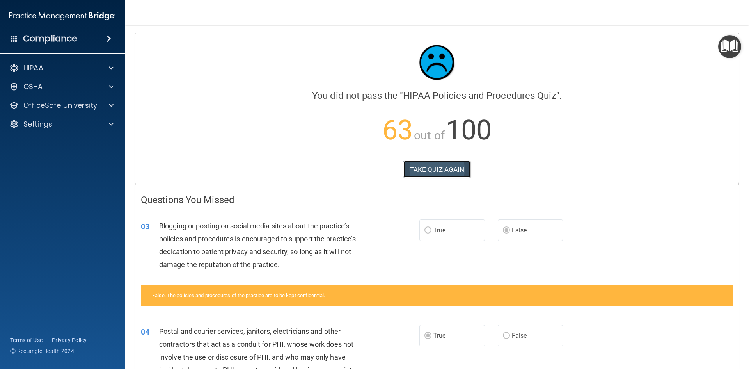
click at [440, 168] on button "TAKE QUIZ AGAIN" at bounding box center [438, 169] width 68 height 17
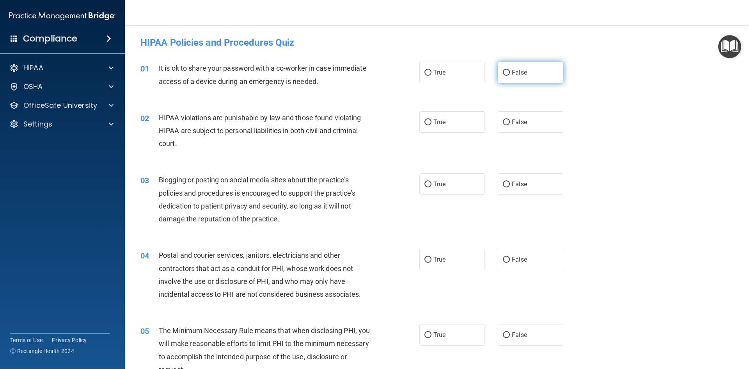
click at [505, 72] on input "False" at bounding box center [506, 73] width 7 height 6
radio input "true"
click at [449, 117] on label "True" at bounding box center [453, 121] width 66 height 21
click at [432, 119] on input "True" at bounding box center [428, 122] width 7 height 6
radio input "true"
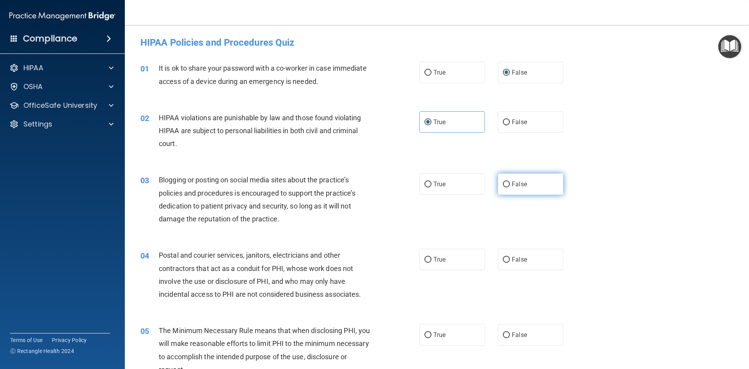
click at [520, 181] on span "False" at bounding box center [519, 183] width 15 height 7
click at [510, 181] on input "False" at bounding box center [506, 184] width 7 height 6
radio input "true"
click at [456, 262] on label "True" at bounding box center [453, 259] width 66 height 21
click at [432, 262] on input "True" at bounding box center [428, 260] width 7 height 6
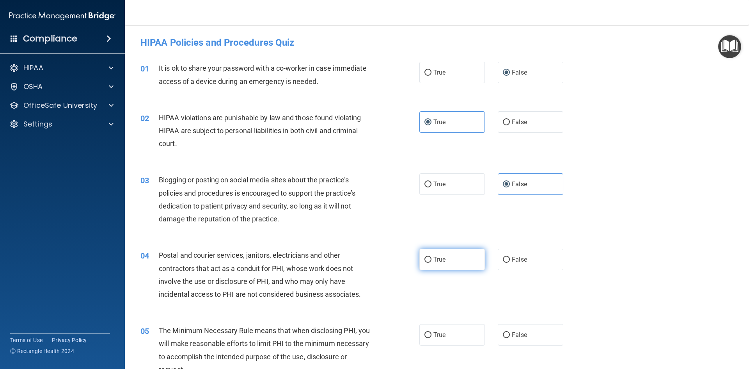
radio input "true"
drag, startPoint x: 453, startPoint y: 334, endPoint x: 584, endPoint y: 293, distance: 137.4
click at [454, 334] on label "True" at bounding box center [453, 334] width 66 height 21
click at [432, 334] on input "True" at bounding box center [428, 335] width 7 height 6
radio input "true"
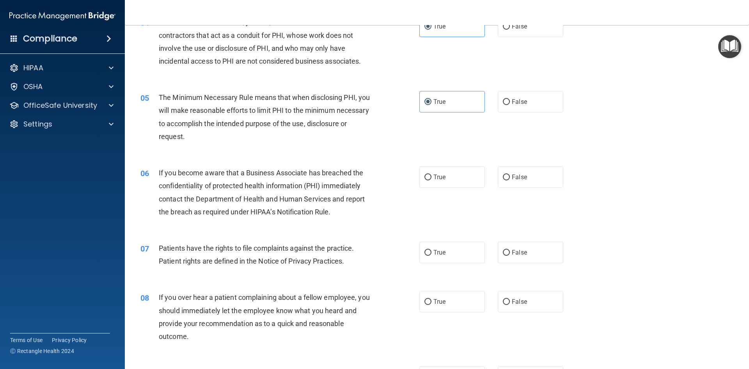
scroll to position [234, 0]
click at [522, 181] on label "False" at bounding box center [531, 175] width 66 height 21
click at [510, 179] on input "False" at bounding box center [506, 176] width 7 height 6
radio input "true"
click at [461, 256] on label "True" at bounding box center [453, 250] width 66 height 21
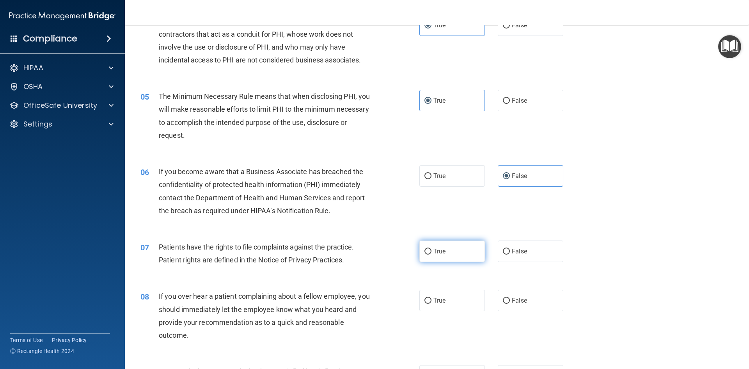
click at [432, 254] on input "True" at bounding box center [428, 252] width 7 height 6
radio input "true"
click at [523, 299] on label "False" at bounding box center [531, 300] width 66 height 21
click at [510, 299] on input "False" at bounding box center [506, 301] width 7 height 6
radio input "true"
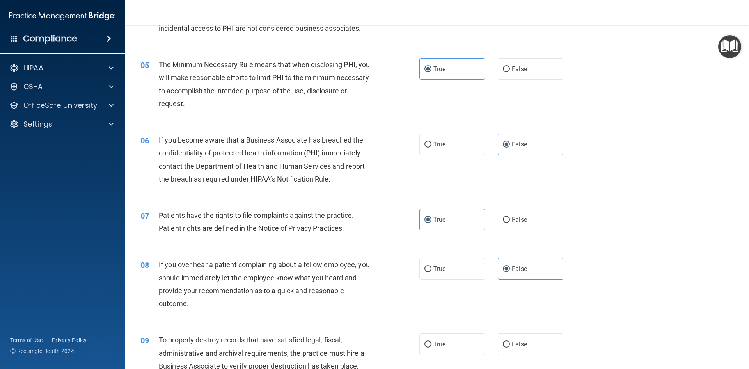
scroll to position [390, 0]
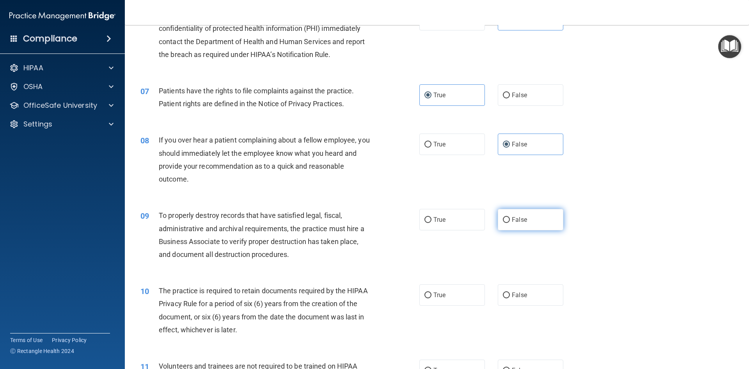
click at [522, 215] on label "False" at bounding box center [531, 219] width 66 height 21
click at [510, 217] on input "False" at bounding box center [506, 220] width 7 height 6
radio input "true"
click at [451, 301] on label "True" at bounding box center [453, 294] width 66 height 21
click at [432, 298] on input "True" at bounding box center [428, 295] width 7 height 6
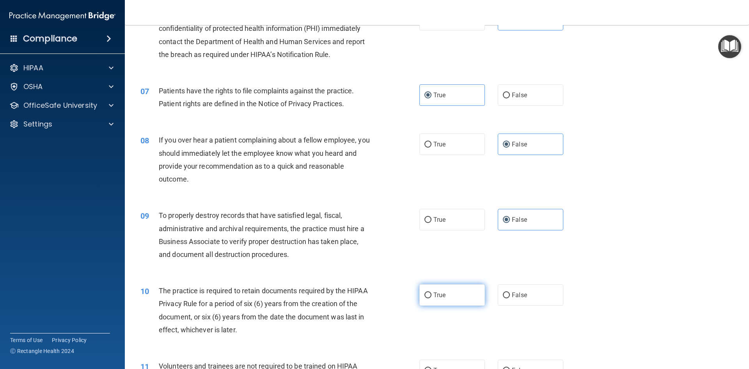
radio input "true"
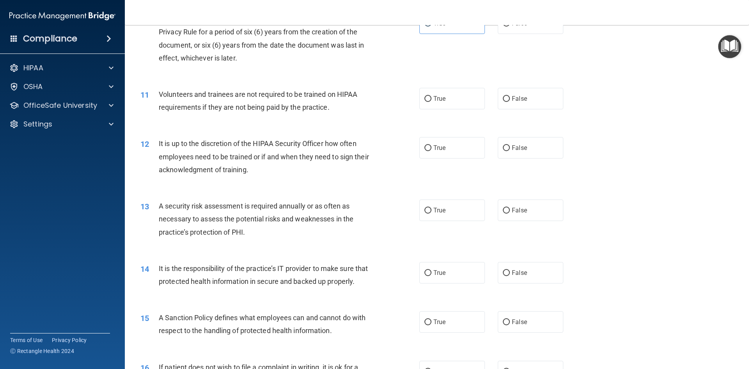
scroll to position [663, 0]
drag, startPoint x: 520, startPoint y: 93, endPoint x: 506, endPoint y: 142, distance: 51.5
click at [520, 93] on label "False" at bounding box center [531, 96] width 66 height 21
click at [510, 94] on input "False" at bounding box center [506, 97] width 7 height 6
radio input "true"
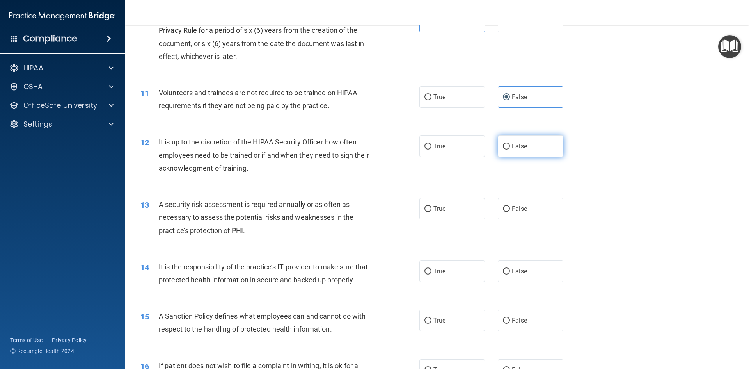
click at [516, 148] on span "False" at bounding box center [519, 145] width 15 height 7
click at [510, 148] on input "False" at bounding box center [506, 147] width 7 height 6
radio input "true"
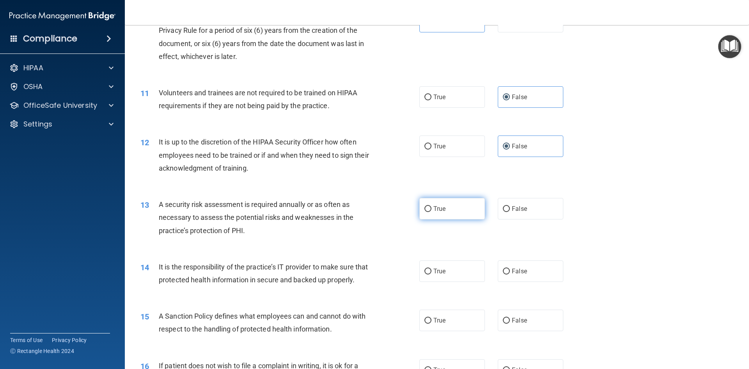
click at [462, 207] on label "True" at bounding box center [453, 208] width 66 height 21
click at [432, 207] on input "True" at bounding box center [428, 209] width 7 height 6
radio input "true"
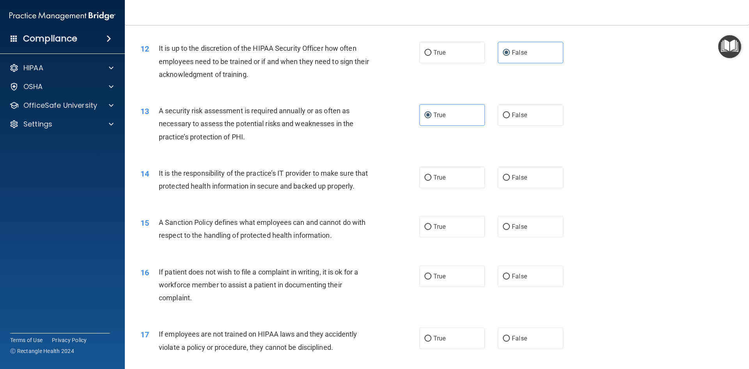
scroll to position [781, 0]
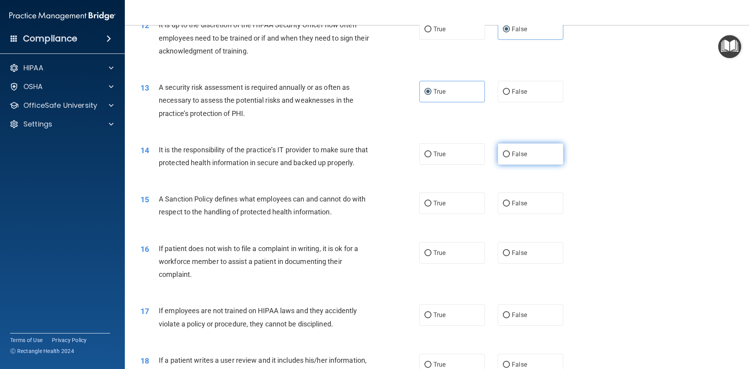
click at [535, 152] on label "False" at bounding box center [531, 153] width 66 height 21
click at [510, 152] on input "False" at bounding box center [506, 154] width 7 height 6
radio input "true"
click at [531, 214] on label "False" at bounding box center [531, 202] width 66 height 21
click at [510, 206] on input "False" at bounding box center [506, 204] width 7 height 6
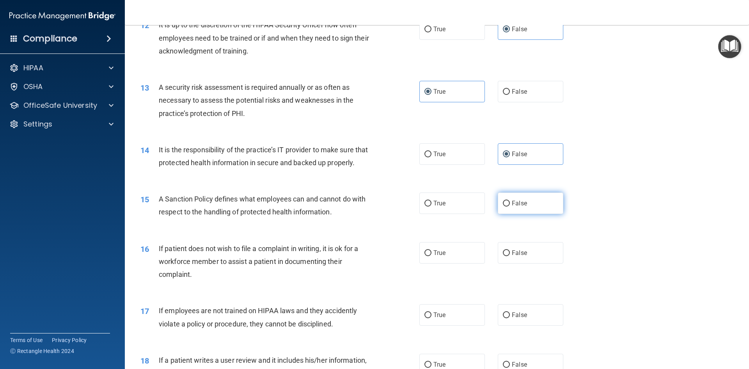
radio input "true"
click at [464, 260] on label "True" at bounding box center [453, 252] width 66 height 21
click at [432, 256] on input "True" at bounding box center [428, 253] width 7 height 6
radio input "true"
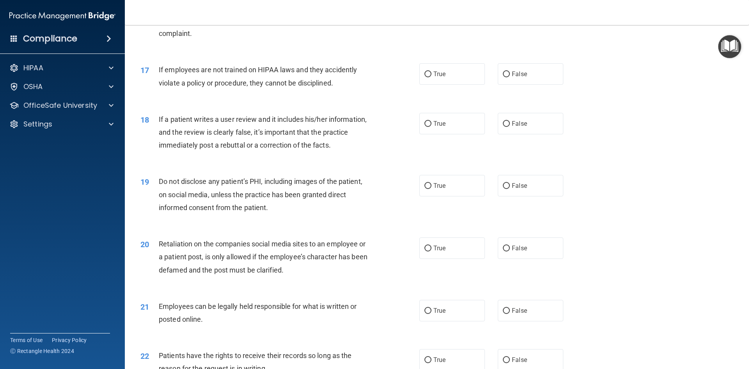
scroll to position [1015, 0]
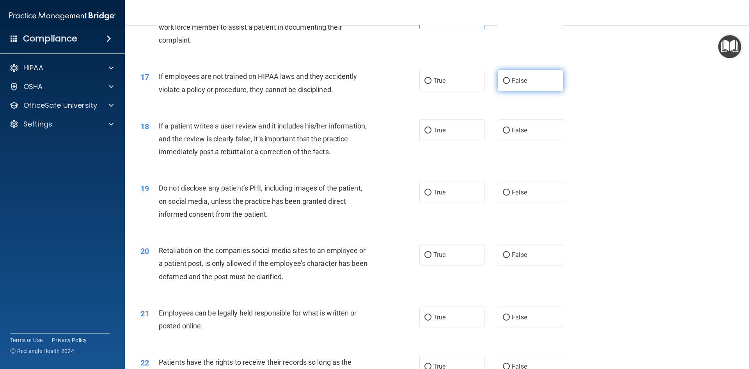
click at [533, 91] on label "False" at bounding box center [531, 80] width 66 height 21
click at [510, 84] on input "False" at bounding box center [506, 81] width 7 height 6
radio input "true"
drag, startPoint x: 541, startPoint y: 144, endPoint x: 498, endPoint y: 168, distance: 49.3
click at [541, 141] on label "False" at bounding box center [531, 129] width 66 height 21
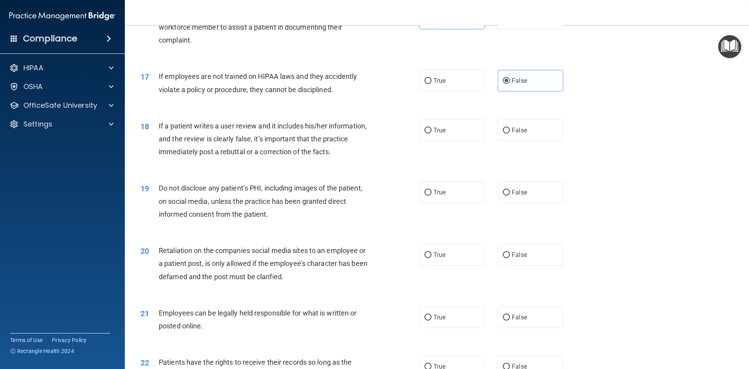
click at [510, 133] on input "False" at bounding box center [506, 131] width 7 height 6
radio input "true"
drag, startPoint x: 466, startPoint y: 202, endPoint x: 521, endPoint y: 172, distance: 62.7
click at [466, 200] on label "True" at bounding box center [453, 191] width 66 height 21
click at [432, 196] on input "True" at bounding box center [428, 193] width 7 height 6
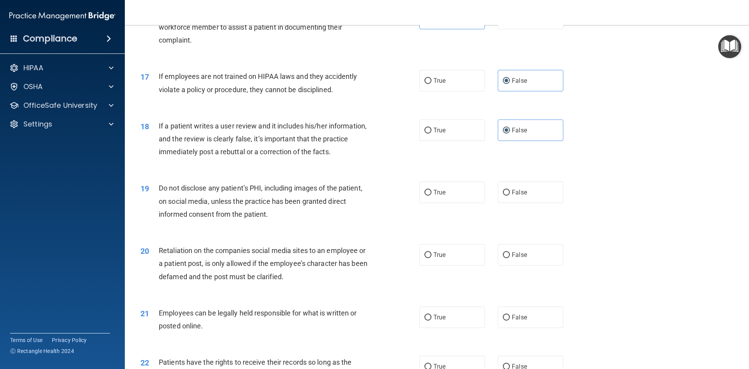
radio input "true"
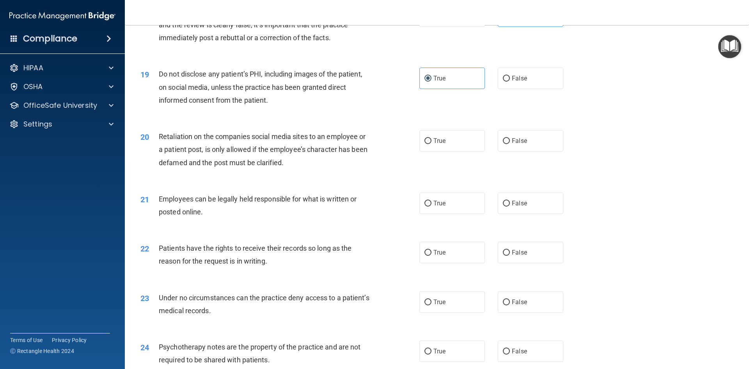
scroll to position [1093, 0]
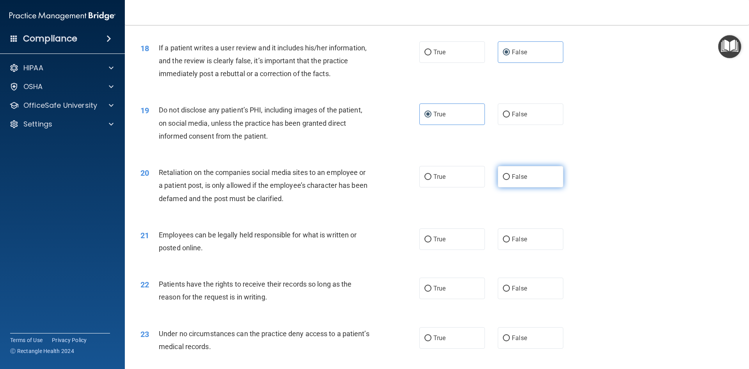
click at [529, 187] on label "False" at bounding box center [531, 176] width 66 height 21
click at [510, 180] on input "False" at bounding box center [506, 177] width 7 height 6
radio input "true"
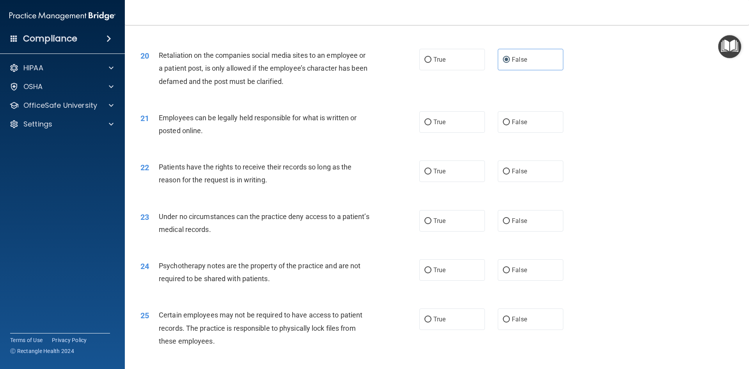
scroll to position [1249, 0]
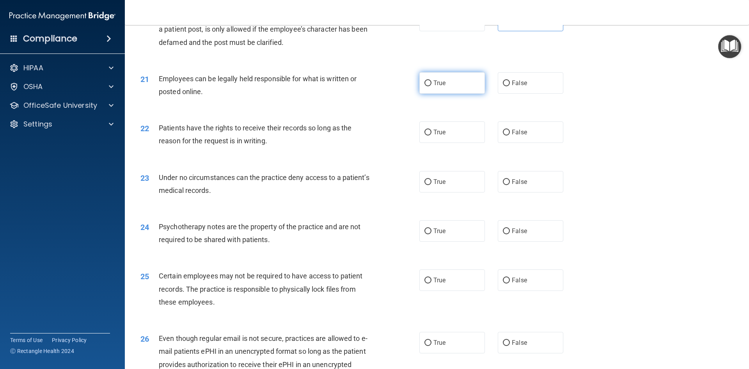
click at [434, 87] on span "True" at bounding box center [440, 82] width 12 height 7
click at [432, 86] on input "True" at bounding box center [428, 83] width 7 height 6
radio input "true"
click at [527, 142] on label "False" at bounding box center [531, 131] width 66 height 21
click at [510, 135] on input "False" at bounding box center [506, 133] width 7 height 6
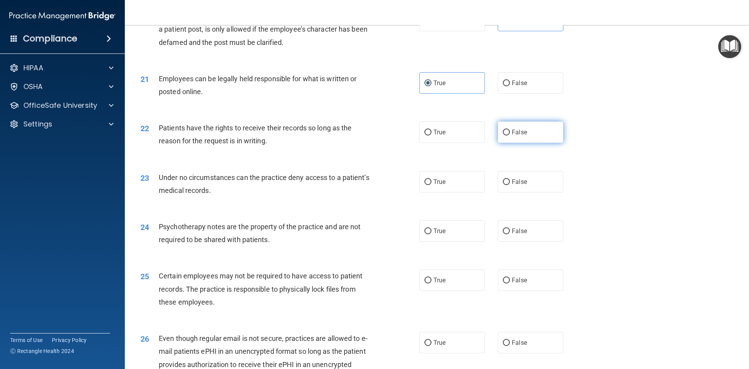
radio input "true"
click at [531, 192] on label "False" at bounding box center [531, 181] width 66 height 21
click at [510, 185] on input "False" at bounding box center [506, 182] width 7 height 6
radio input "true"
click at [446, 242] on label "True" at bounding box center [453, 230] width 66 height 21
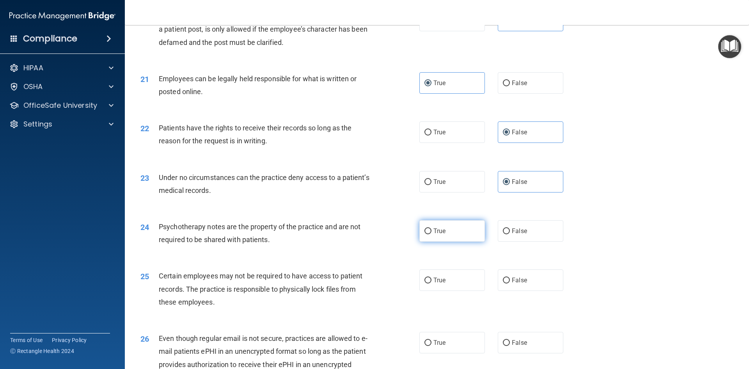
click at [432, 234] on input "True" at bounding box center [428, 231] width 7 height 6
radio input "true"
drag, startPoint x: 442, startPoint y: 294, endPoint x: 441, endPoint y: 315, distance: 20.3
click at [443, 291] on label "True" at bounding box center [453, 279] width 66 height 21
click at [432, 283] on input "True" at bounding box center [428, 280] width 7 height 6
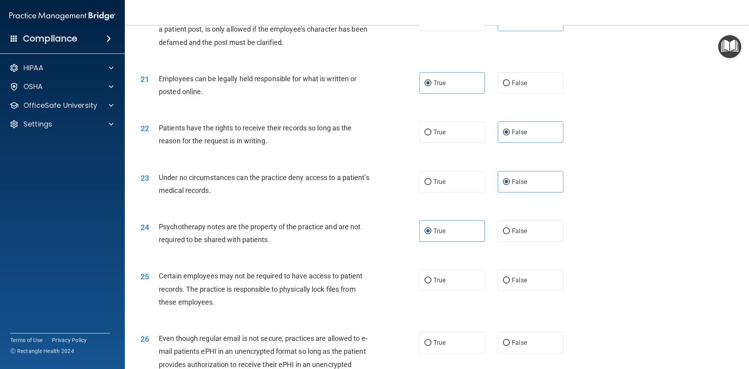
radio input "true"
click at [453, 353] on label "True" at bounding box center [453, 342] width 66 height 21
click at [432, 346] on input "True" at bounding box center [428, 343] width 7 height 6
radio input "true"
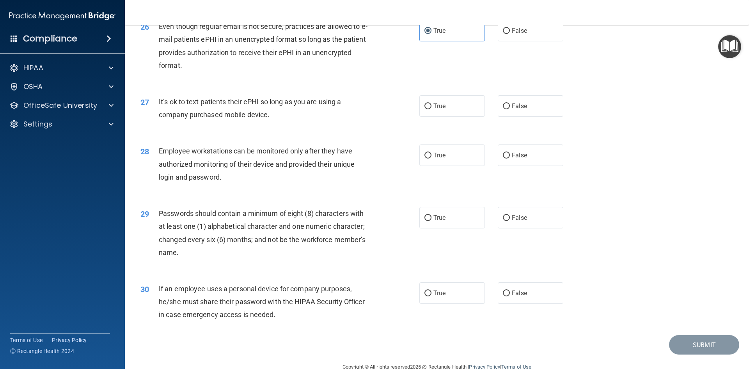
scroll to position [1561, 0]
click at [518, 109] on span "False" at bounding box center [519, 105] width 15 height 7
click at [510, 109] on input "False" at bounding box center [506, 106] width 7 height 6
radio input "true"
drag, startPoint x: 531, startPoint y: 174, endPoint x: 484, endPoint y: 201, distance: 53.6
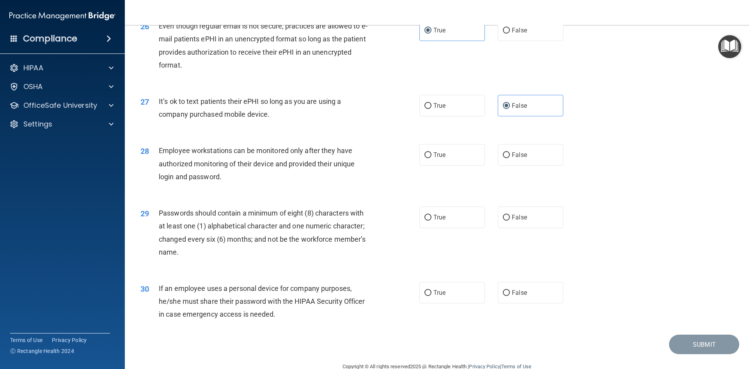
click at [531, 165] on label "False" at bounding box center [531, 154] width 66 height 21
click at [510, 158] on input "False" at bounding box center [506, 155] width 7 height 6
radio input "true"
click at [445, 228] on label "True" at bounding box center [453, 216] width 66 height 21
click at [432, 221] on input "True" at bounding box center [428, 218] width 7 height 6
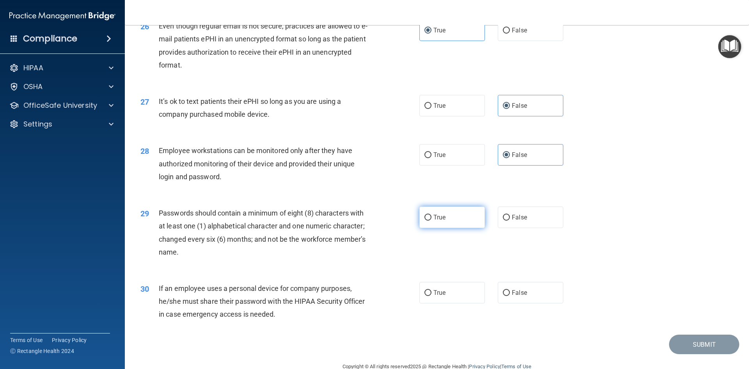
radio input "true"
click at [536, 303] on label "False" at bounding box center [531, 292] width 66 height 21
click at [510, 296] on input "False" at bounding box center [506, 293] width 7 height 6
radio input "true"
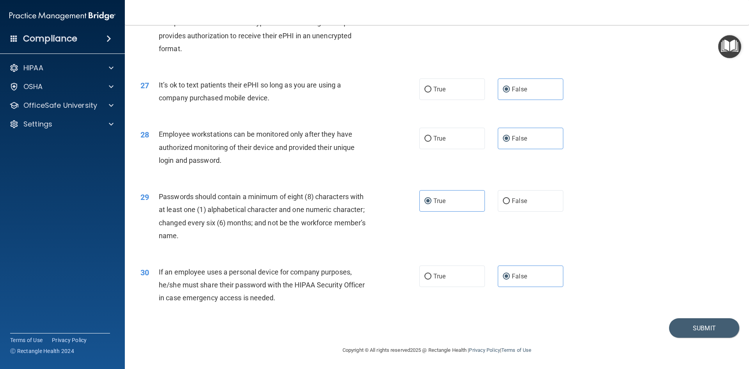
scroll to position [1590, 0]
click at [698, 328] on button "Submit" at bounding box center [704, 328] width 70 height 20
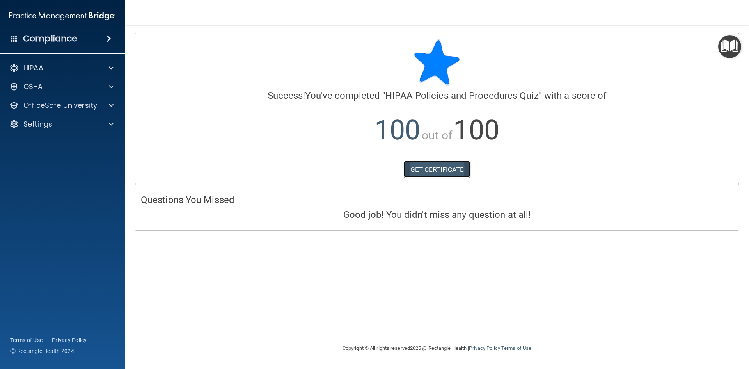
click at [432, 169] on link "GET CERTIFICATE" at bounding box center [437, 169] width 67 height 17
